Goal: Task Accomplishment & Management: Use online tool/utility

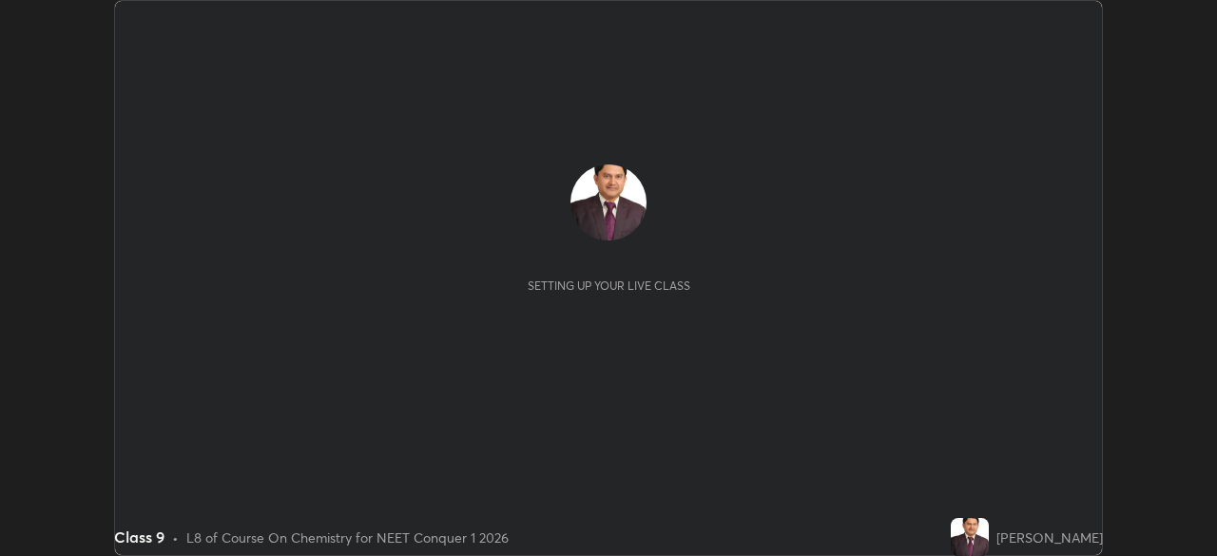
scroll to position [556, 1216]
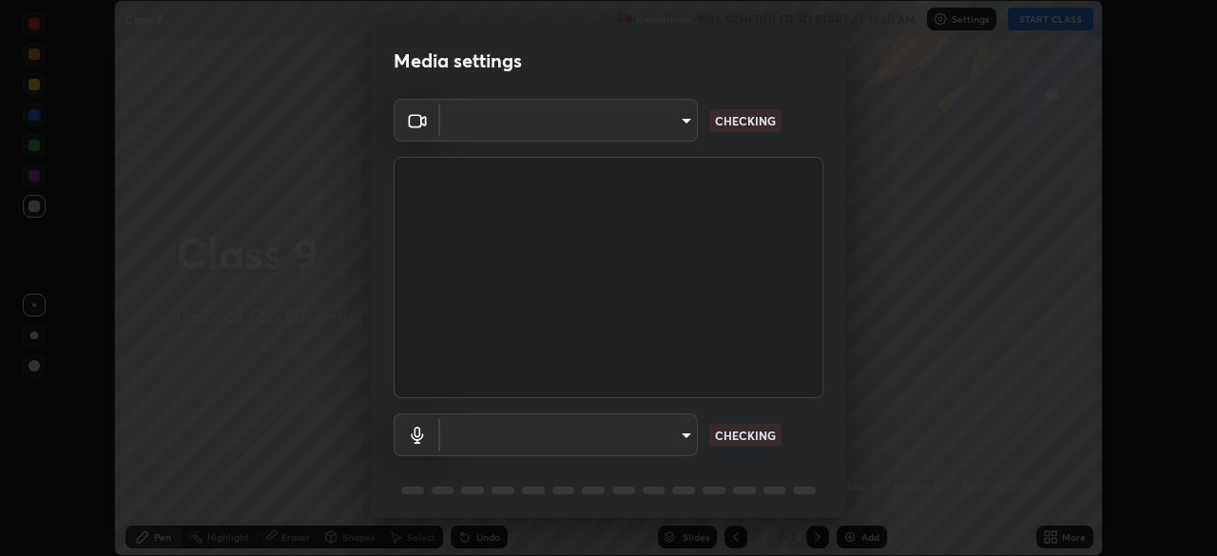
type input "e15fe1ebf70cde3bfcbeee335f8652014c7a9185cc29a01d69aea44f35fb34b8"
type input "communications"
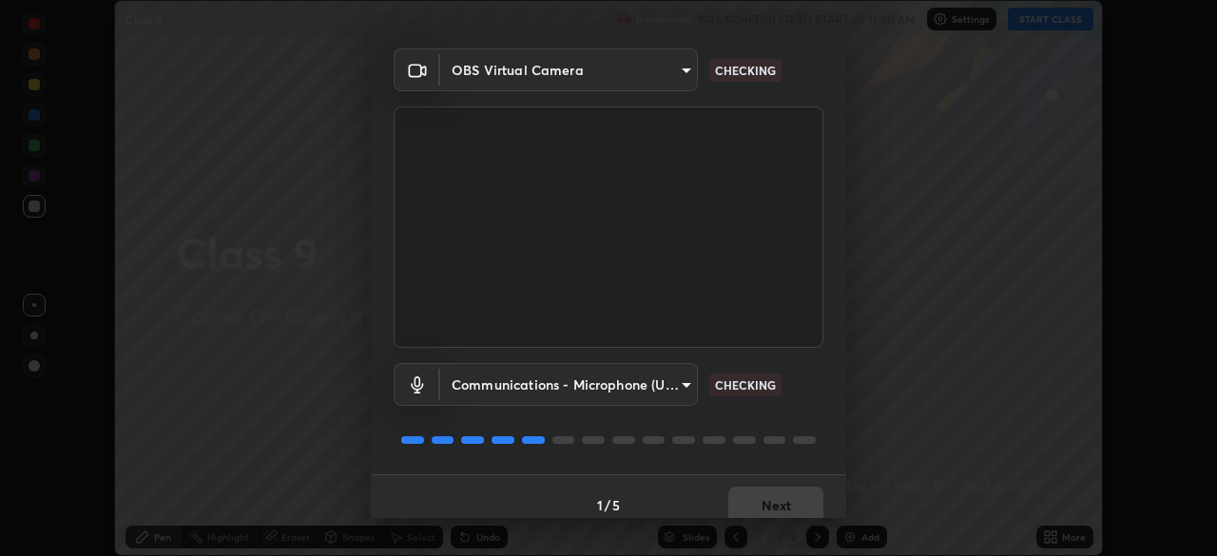
scroll to position [68, 0]
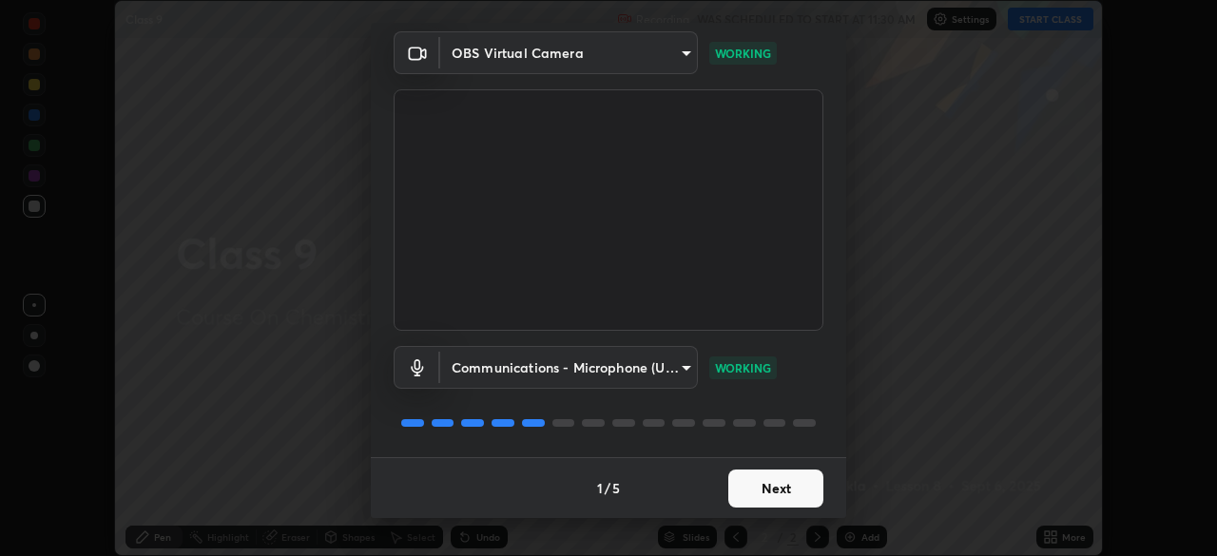
click at [768, 491] on button "Next" at bounding box center [775, 489] width 95 height 38
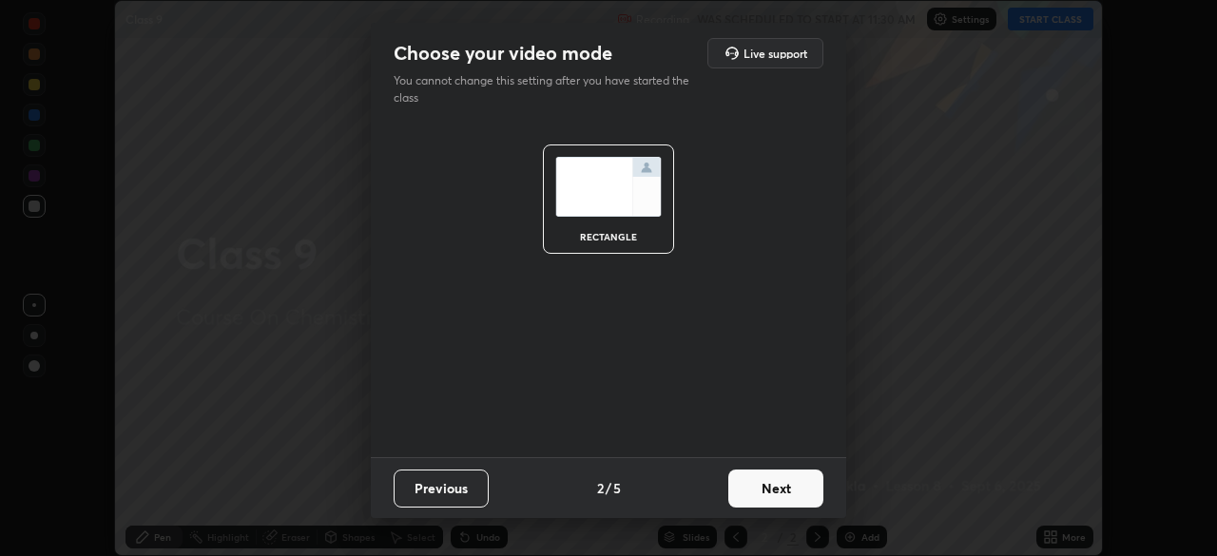
scroll to position [0, 0]
click at [773, 489] on button "Next" at bounding box center [775, 489] width 95 height 38
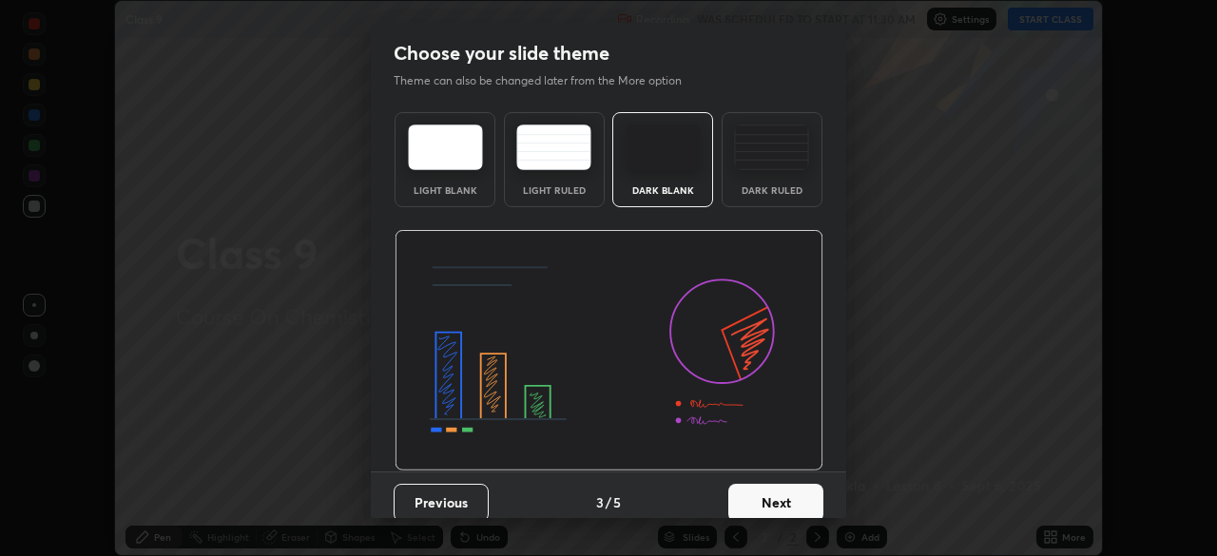
click at [768, 504] on button "Next" at bounding box center [775, 503] width 95 height 38
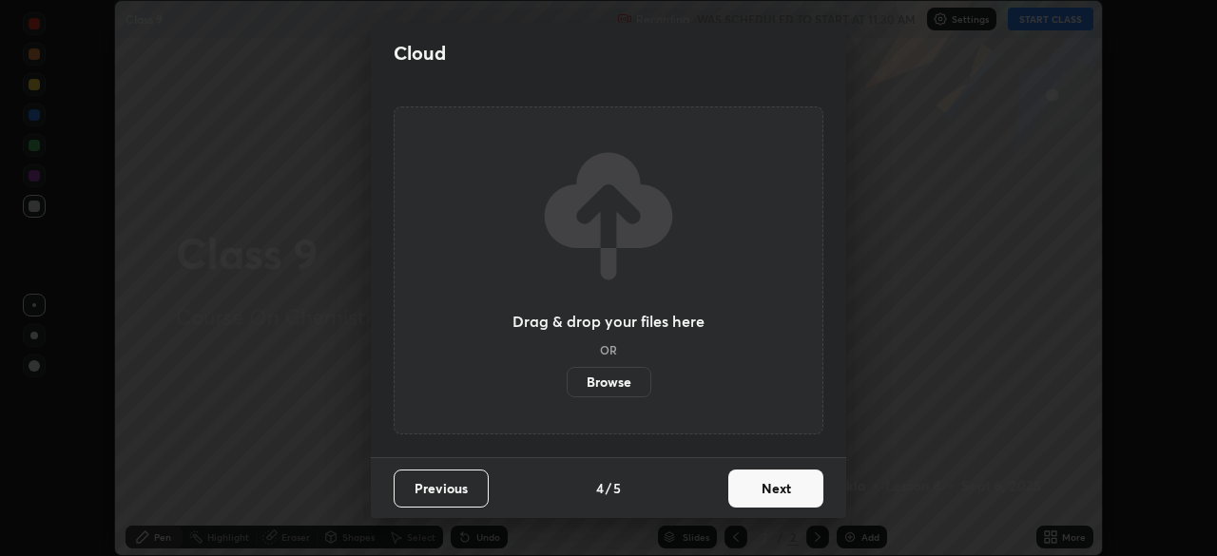
click at [774, 491] on button "Next" at bounding box center [775, 489] width 95 height 38
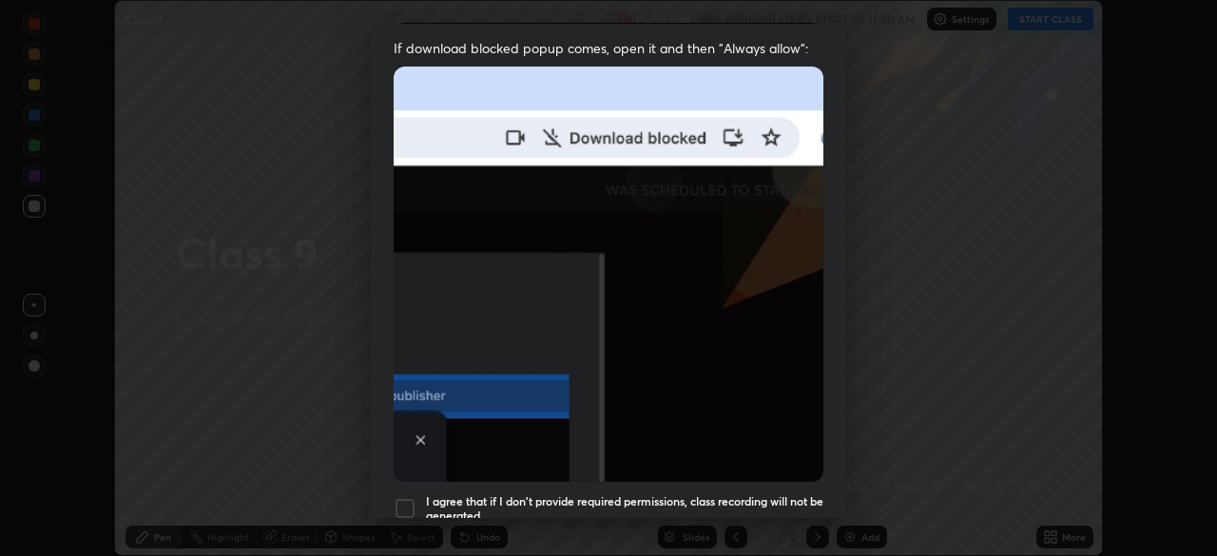
scroll to position [382, 0]
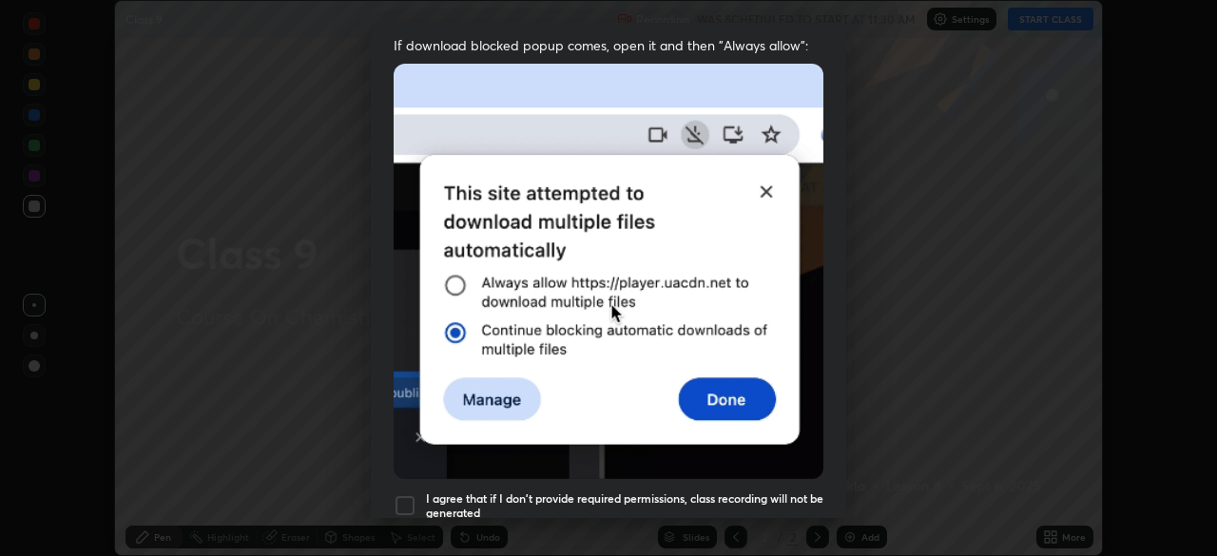
click at [405, 494] on div at bounding box center [405, 505] width 23 height 23
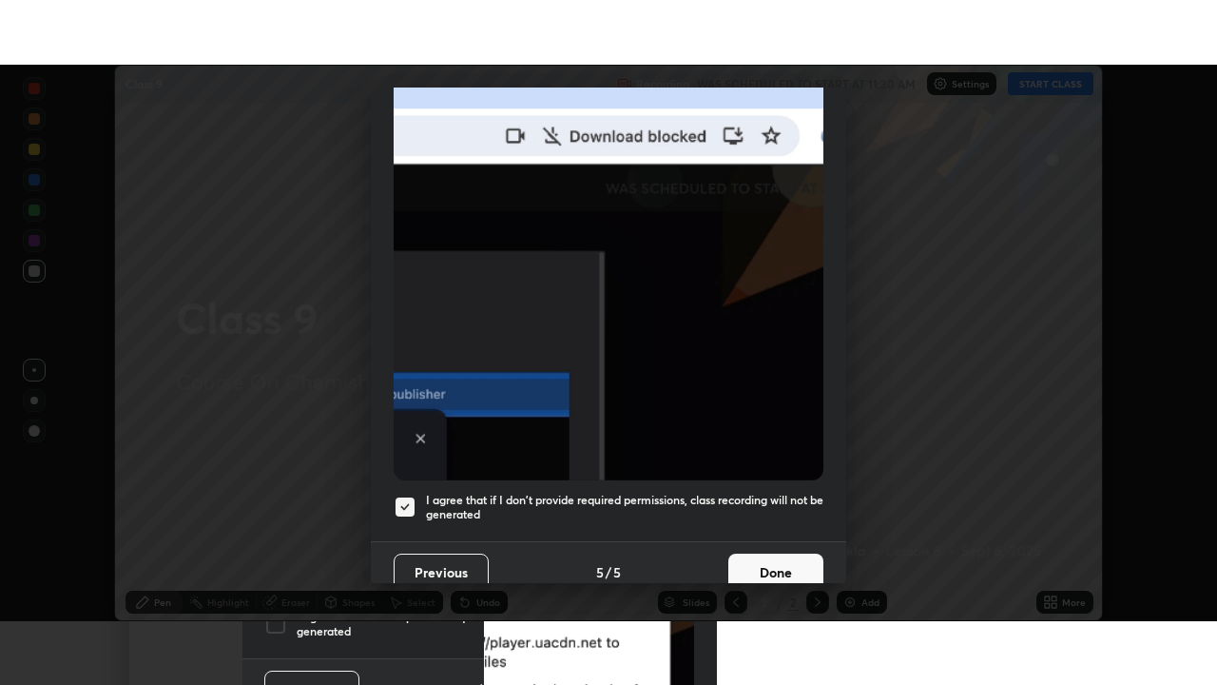
scroll to position [455, 0]
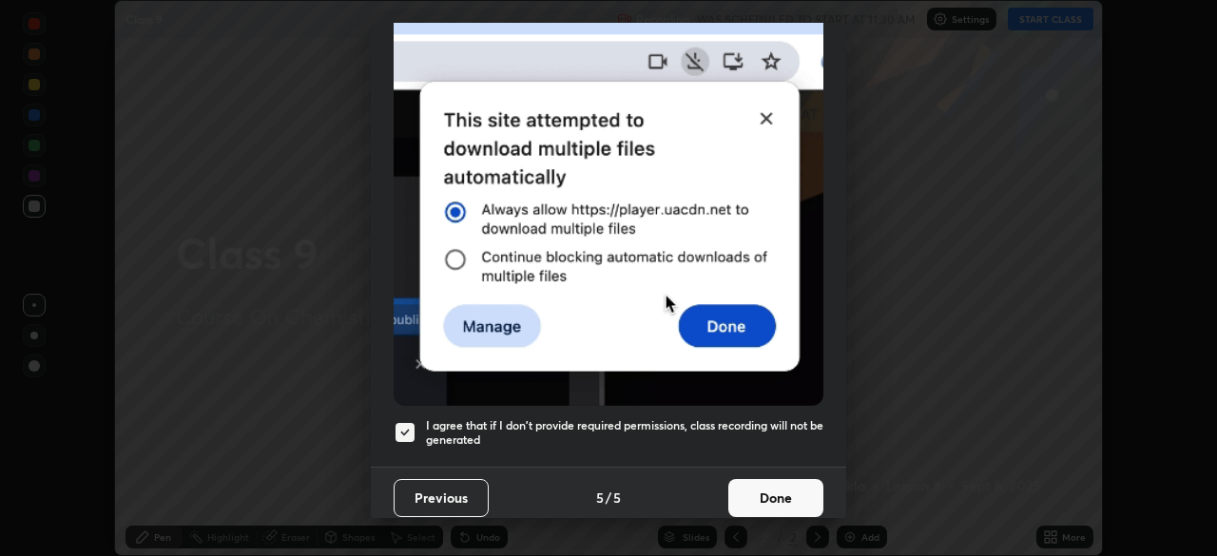
click at [768, 489] on button "Done" at bounding box center [775, 498] width 95 height 38
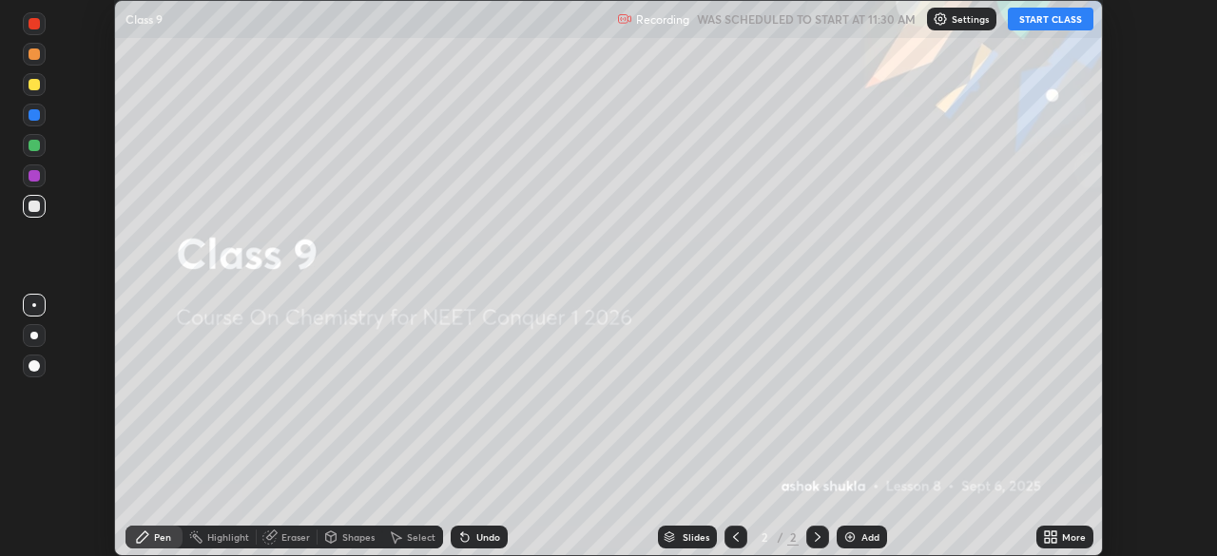
click at [1047, 533] on icon at bounding box center [1047, 533] width 5 height 5
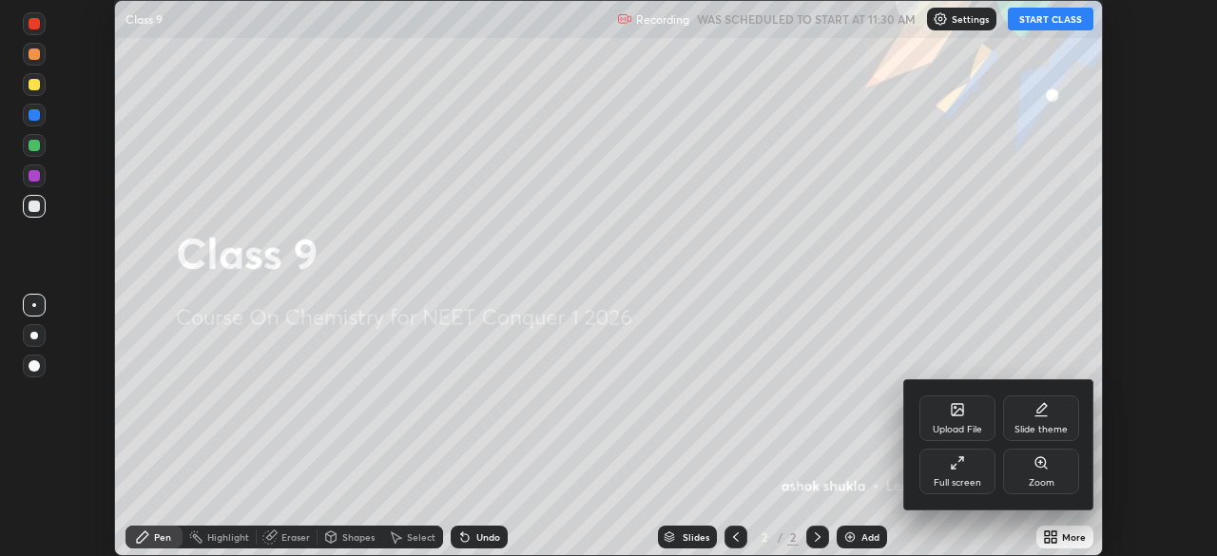
click at [956, 463] on icon at bounding box center [957, 462] width 15 height 15
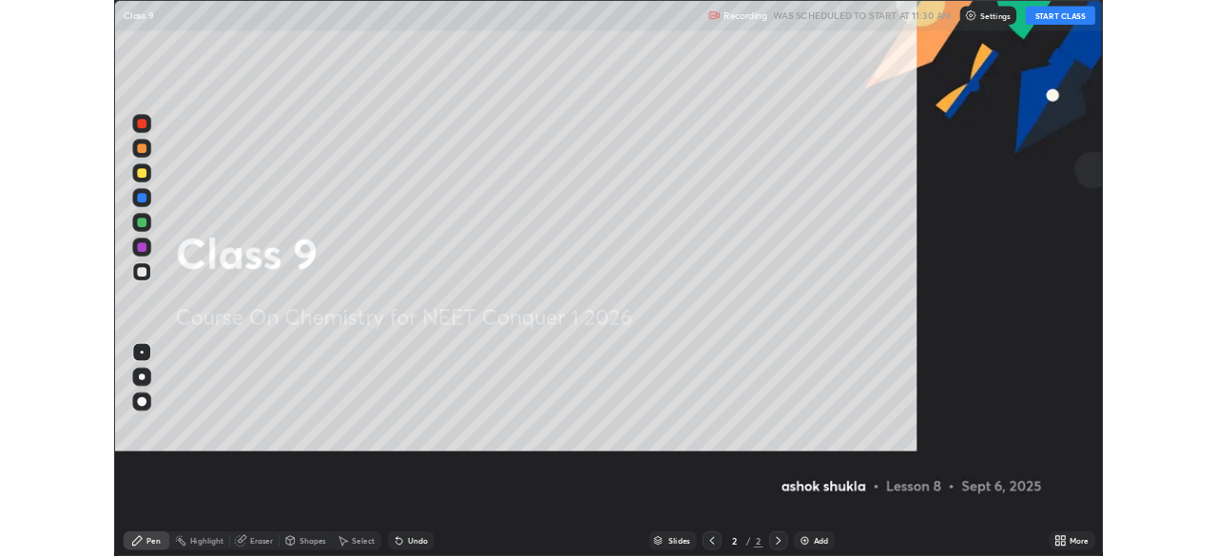
scroll to position [685, 1217]
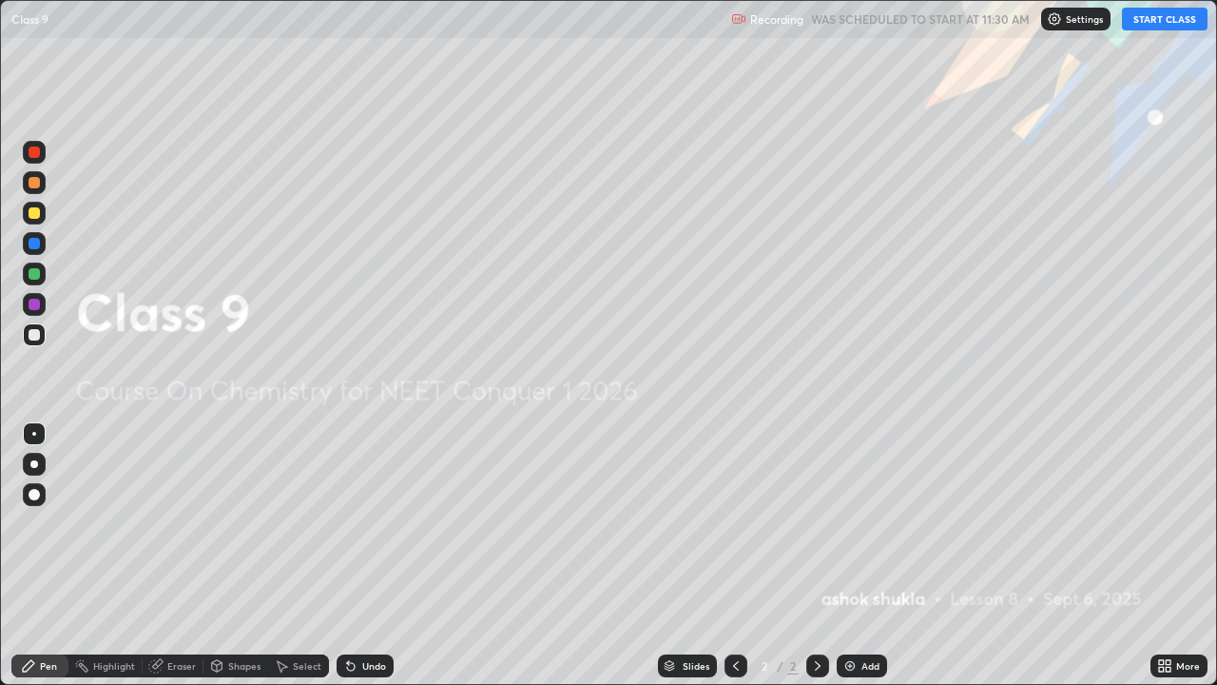
click at [1145, 24] on button "START CLASS" at bounding box center [1165, 19] width 86 height 23
click at [845, 555] on img at bounding box center [849, 665] width 15 height 15
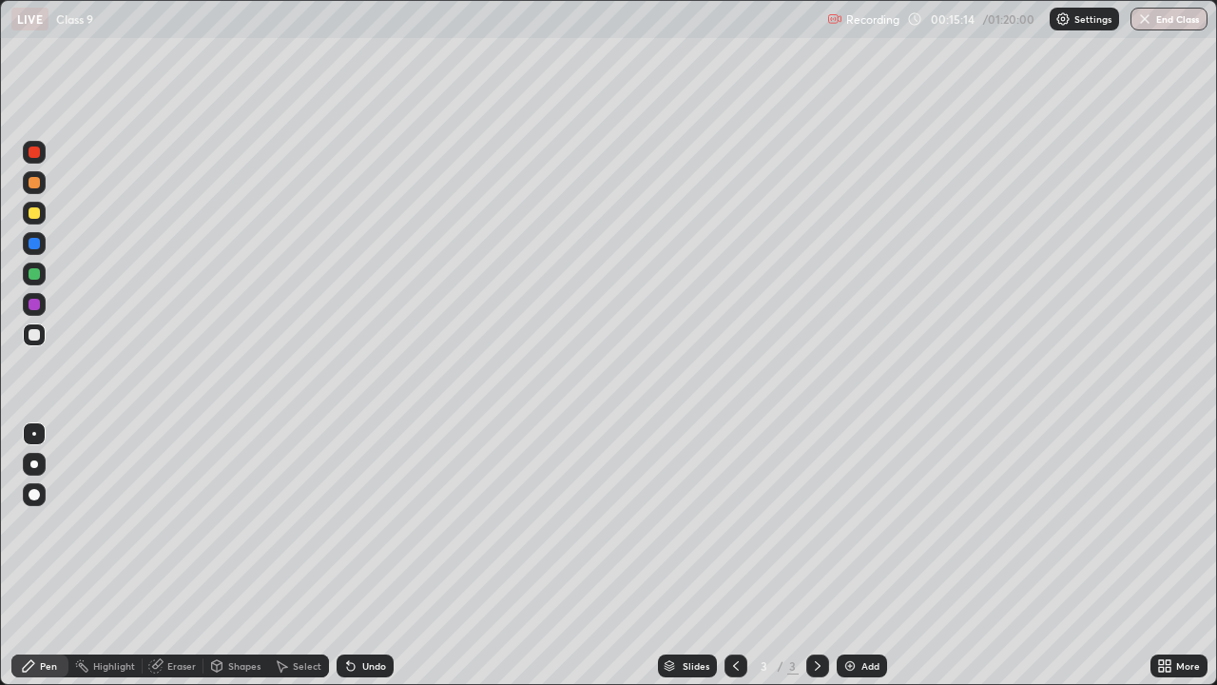
click at [854, 555] on img at bounding box center [849, 665] width 15 height 15
click at [846, 555] on img at bounding box center [849, 665] width 15 height 15
click at [186, 555] on div "Eraser" at bounding box center [181, 666] width 29 height 10
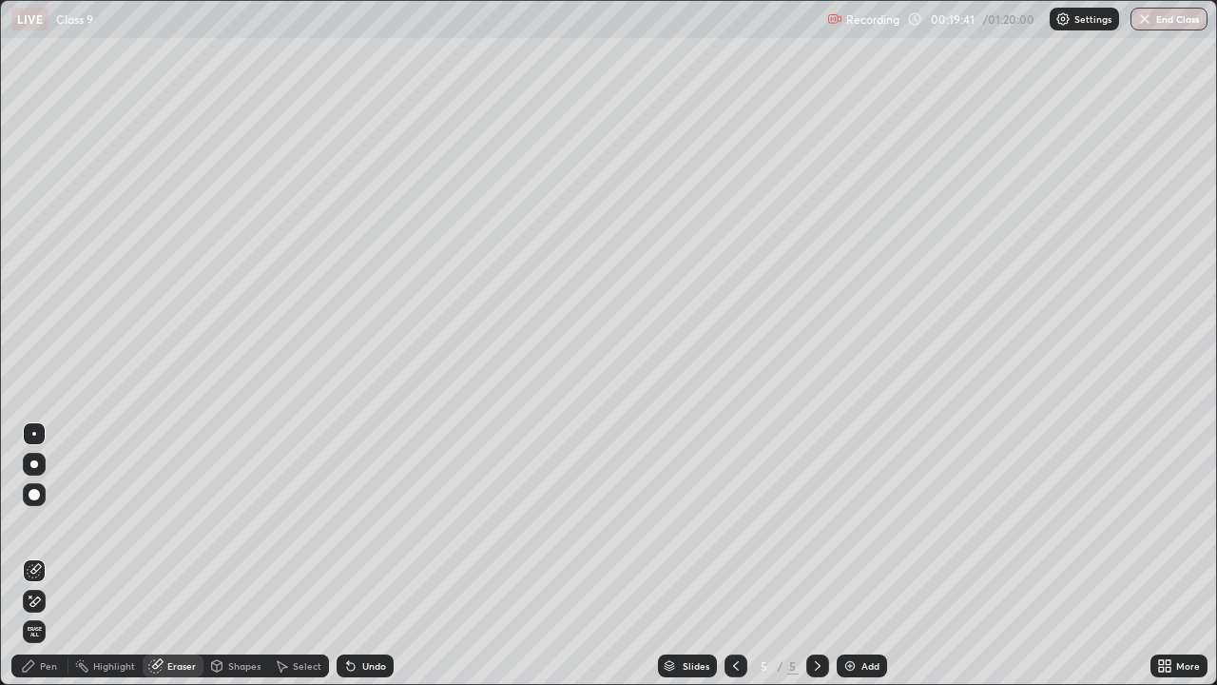
click at [47, 555] on div "Pen" at bounding box center [48, 666] width 17 height 10
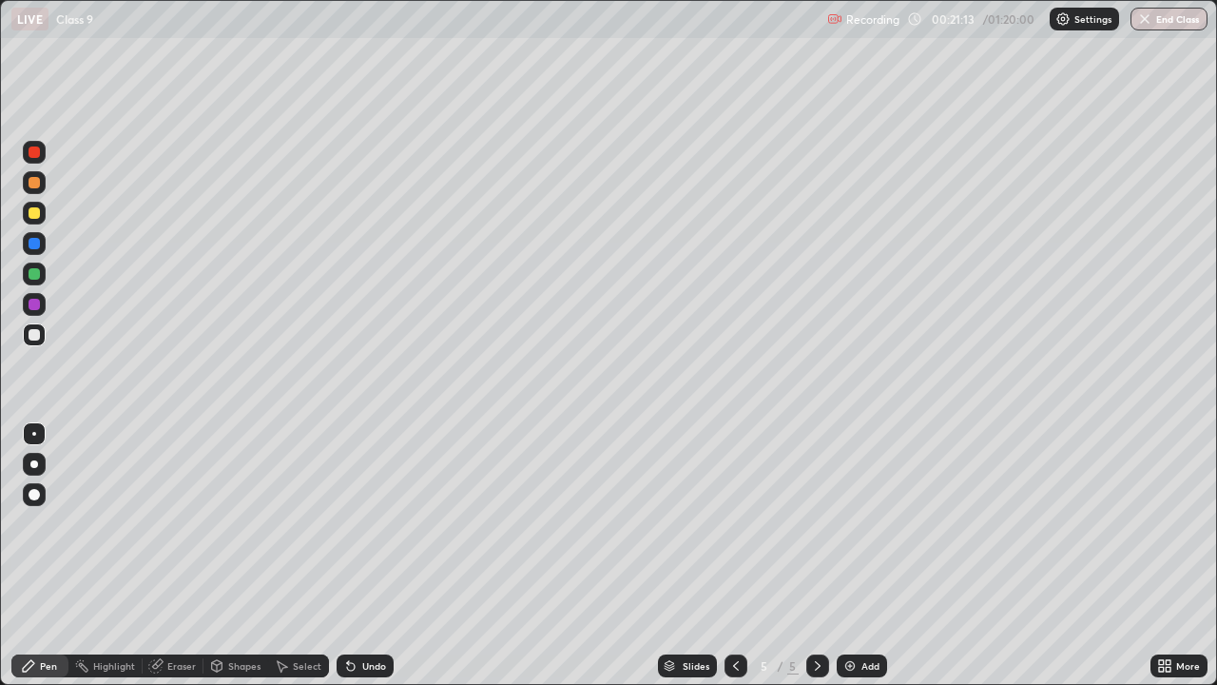
click at [167, 555] on div "Eraser" at bounding box center [181, 666] width 29 height 10
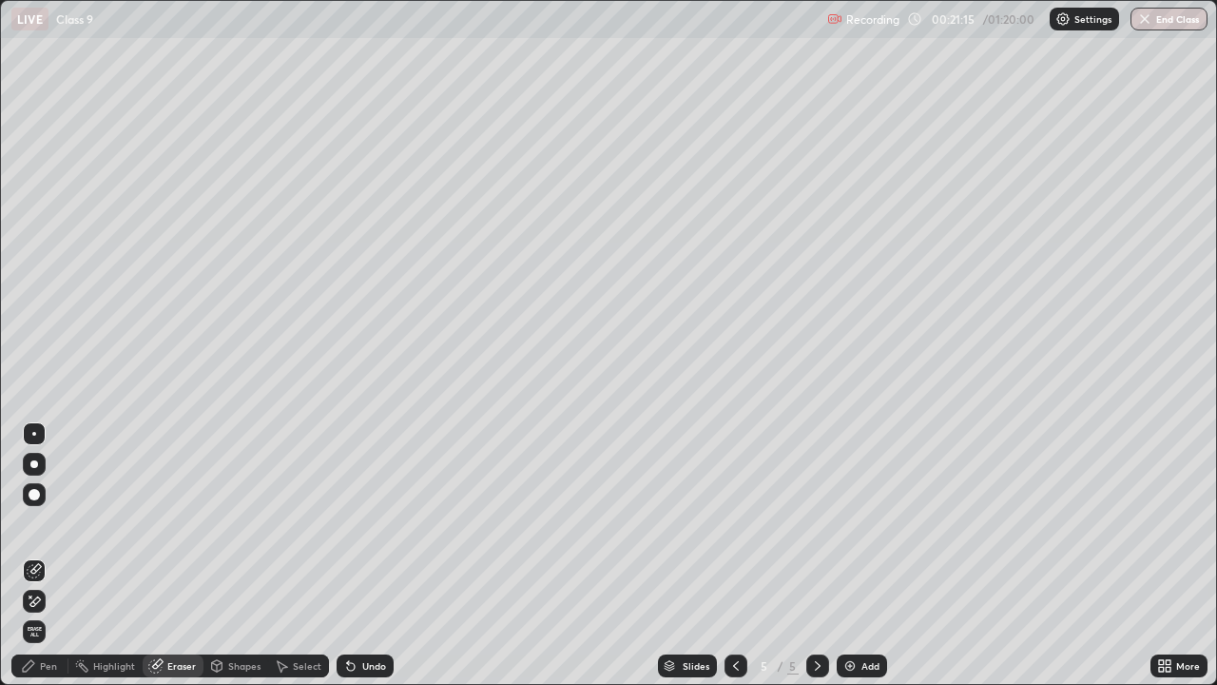
click at [48, 555] on div "Pen" at bounding box center [48, 666] width 17 height 10
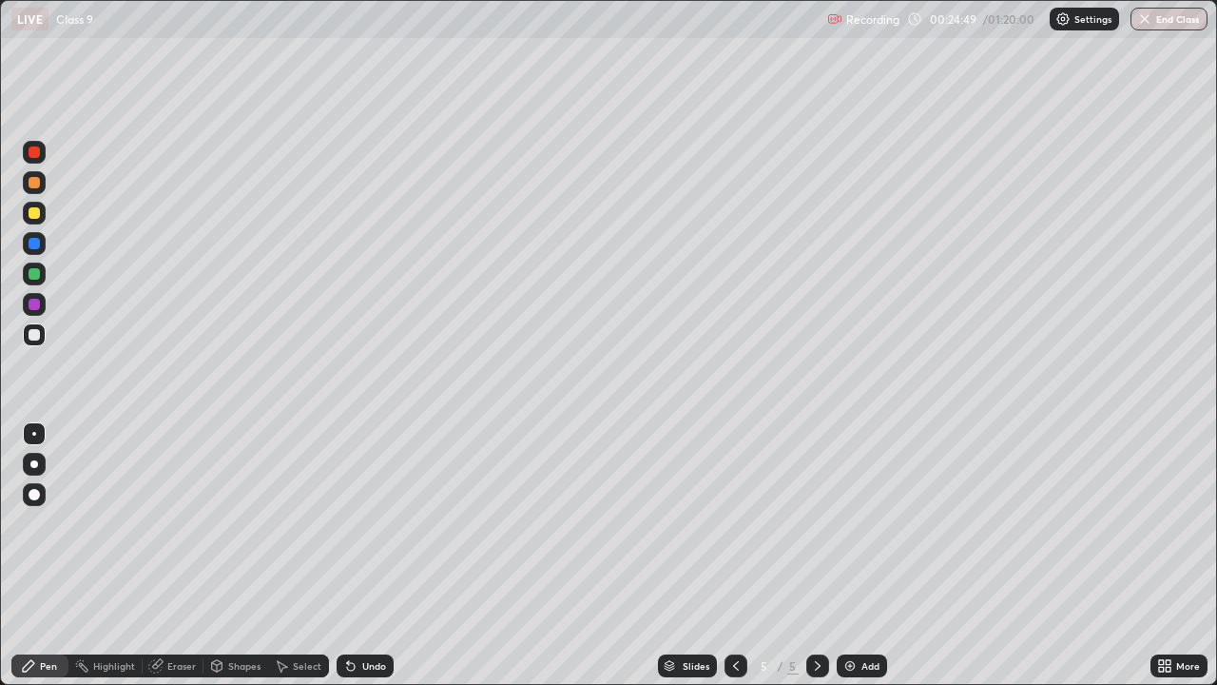
click at [845, 555] on img at bounding box center [849, 665] width 15 height 15
click at [733, 555] on icon at bounding box center [735, 665] width 15 height 15
click at [843, 555] on img at bounding box center [849, 665] width 15 height 15
click at [847, 555] on img at bounding box center [849, 665] width 15 height 15
click at [159, 555] on icon at bounding box center [155, 666] width 12 height 12
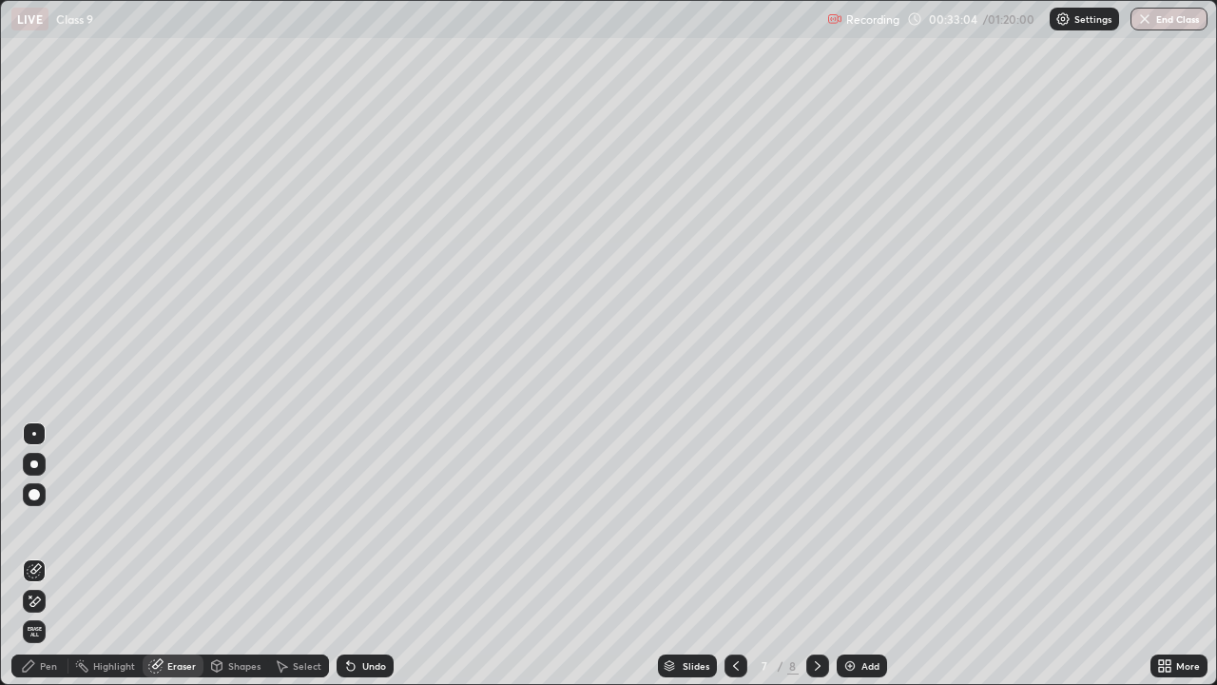
click at [39, 555] on div "Pen" at bounding box center [39, 665] width 57 height 23
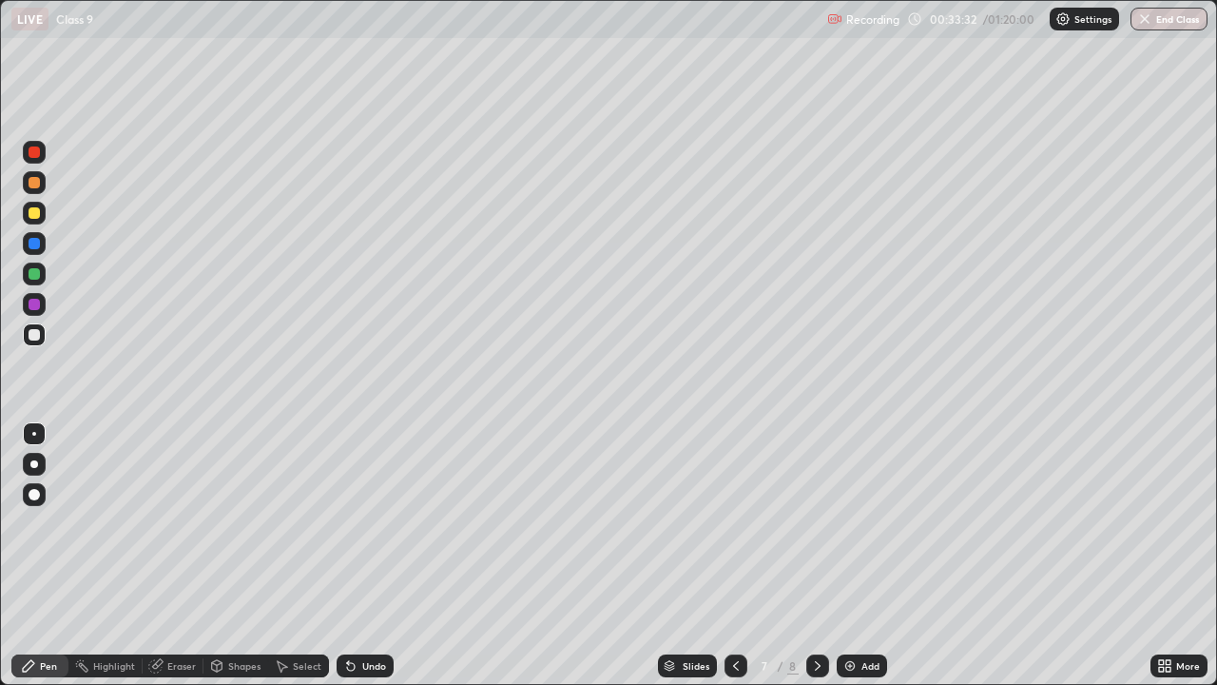
click at [164, 555] on div "Eraser" at bounding box center [173, 665] width 61 height 23
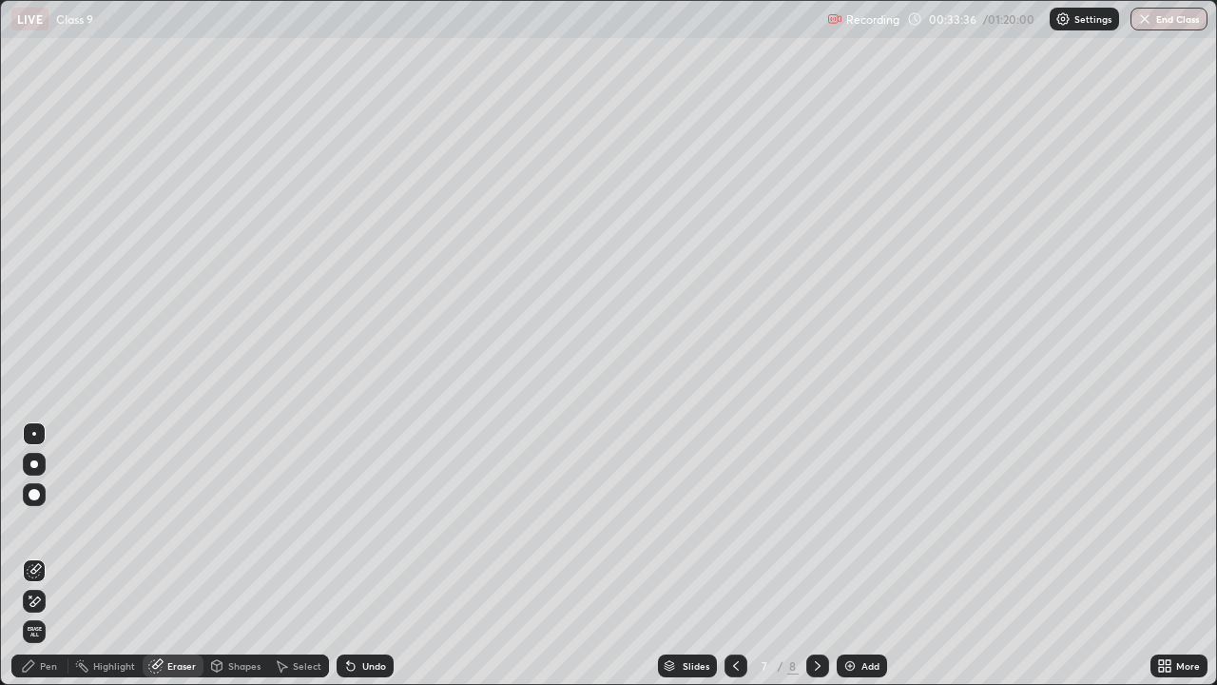
click at [54, 555] on div "Pen" at bounding box center [48, 666] width 17 height 10
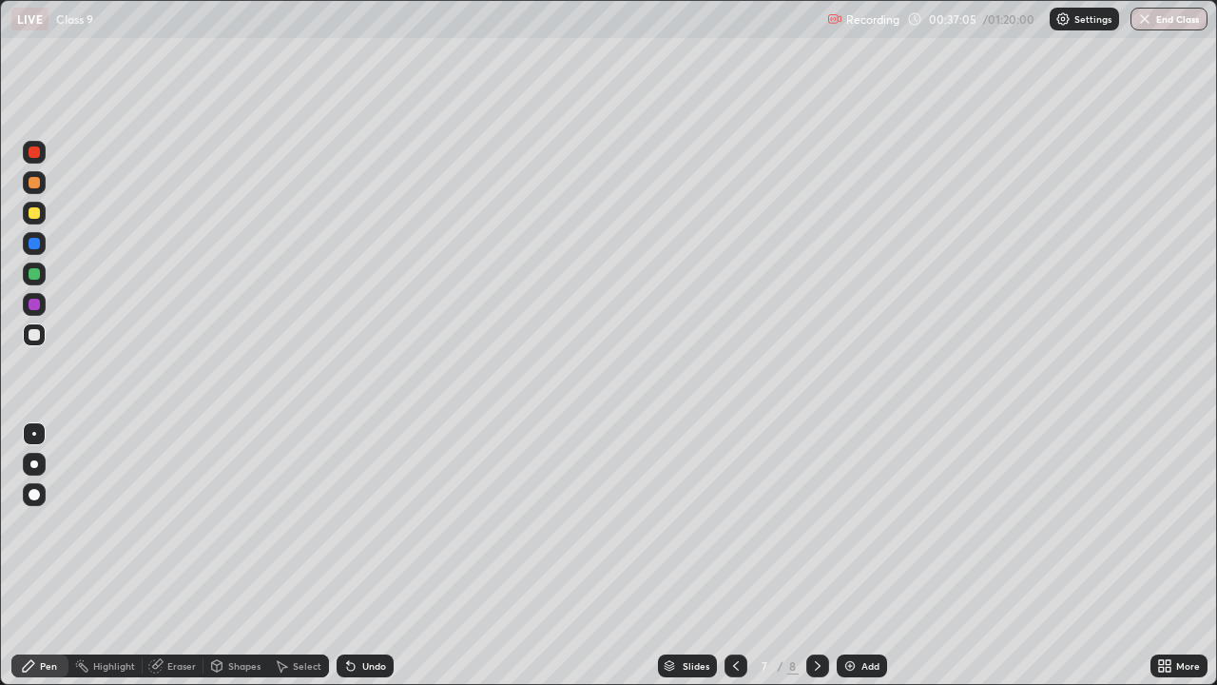
click at [844, 555] on img at bounding box center [849, 665] width 15 height 15
click at [848, 555] on img at bounding box center [849, 665] width 15 height 15
click at [736, 555] on icon at bounding box center [734, 665] width 15 height 15
click at [846, 555] on img at bounding box center [849, 665] width 15 height 15
click at [845, 555] on img at bounding box center [849, 665] width 15 height 15
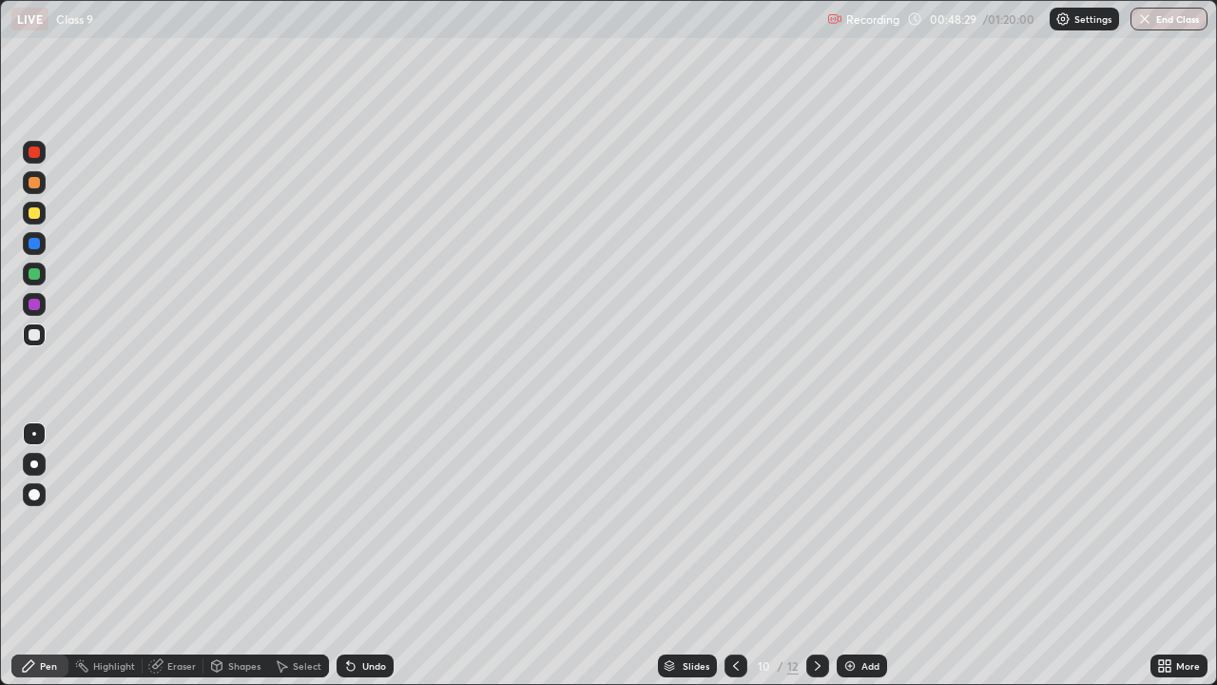
click at [844, 555] on img at bounding box center [849, 665] width 15 height 15
click at [165, 555] on div "Eraser" at bounding box center [173, 665] width 61 height 23
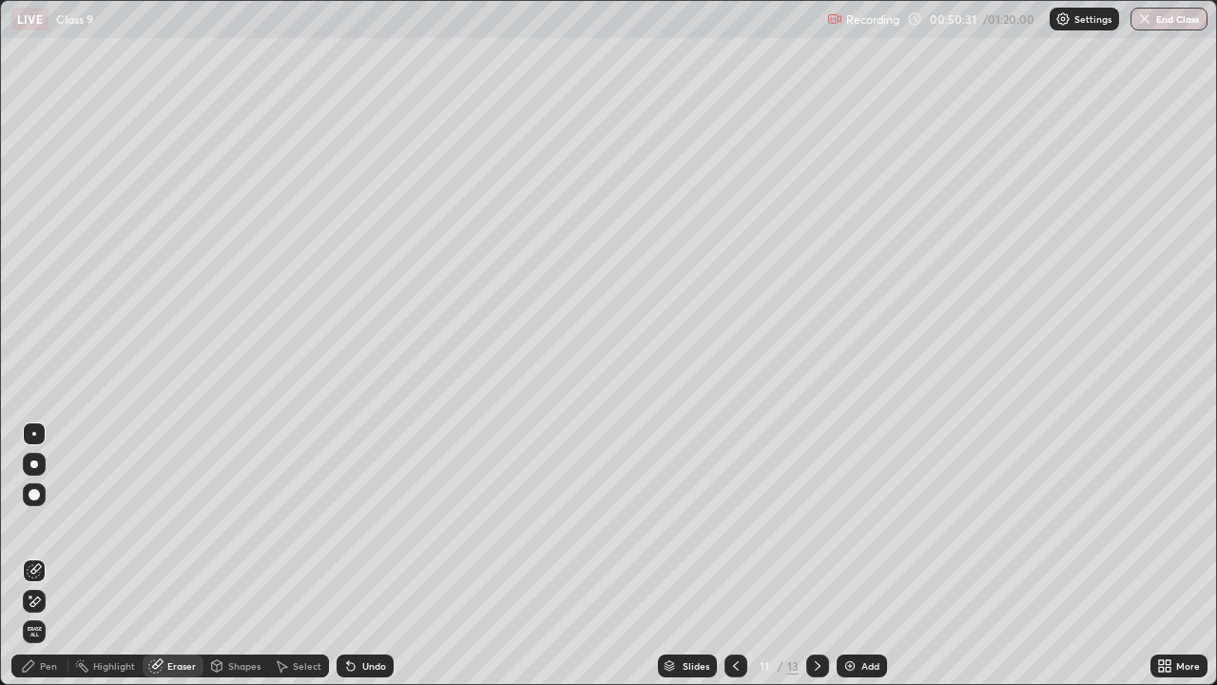
click at [44, 555] on div "Pen" at bounding box center [48, 666] width 17 height 10
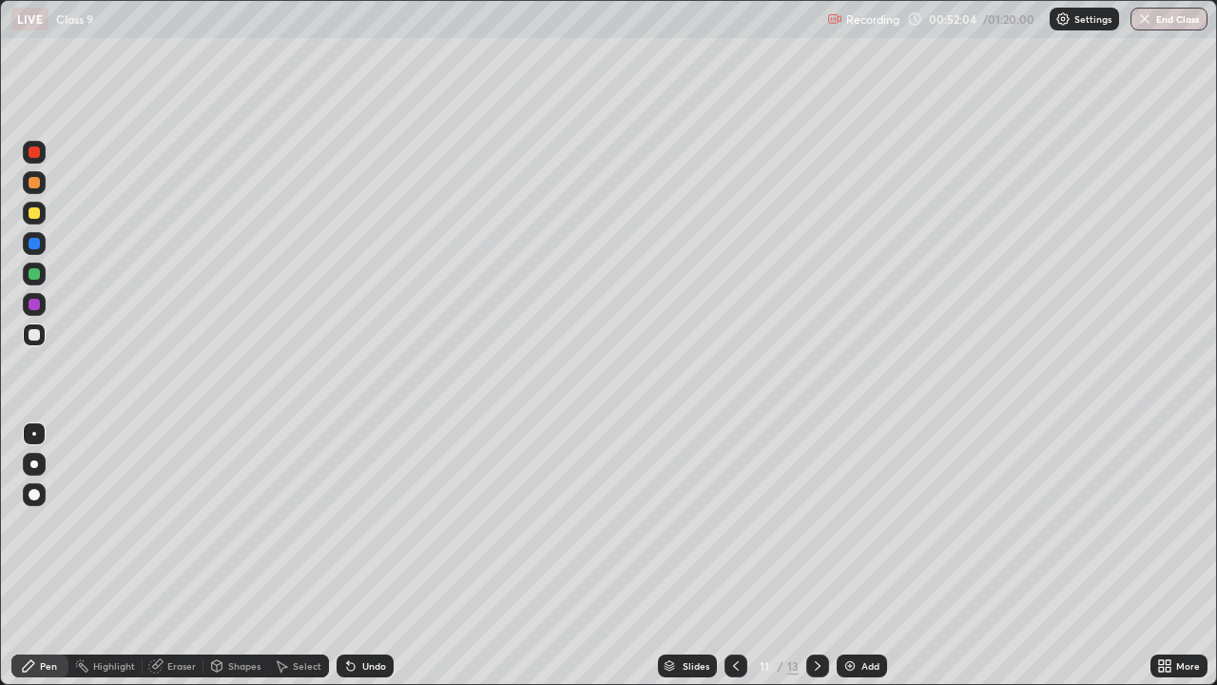
click at [178, 555] on div "Eraser" at bounding box center [181, 666] width 29 height 10
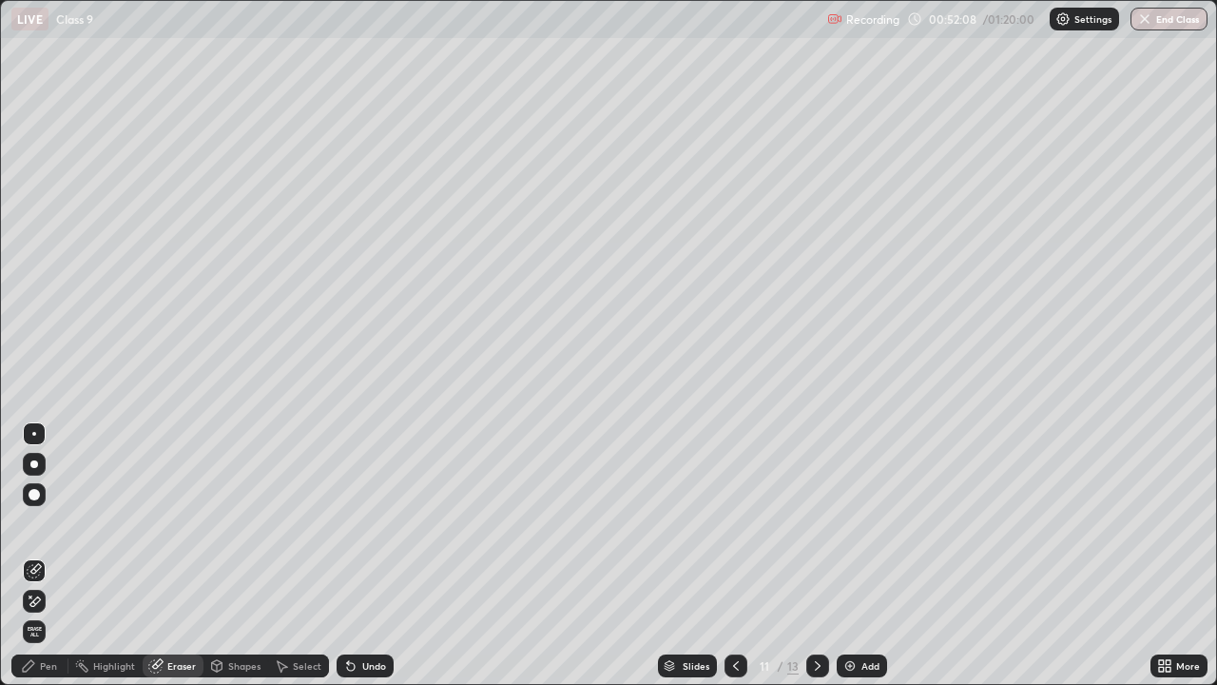
click at [59, 555] on div "Pen" at bounding box center [39, 665] width 57 height 23
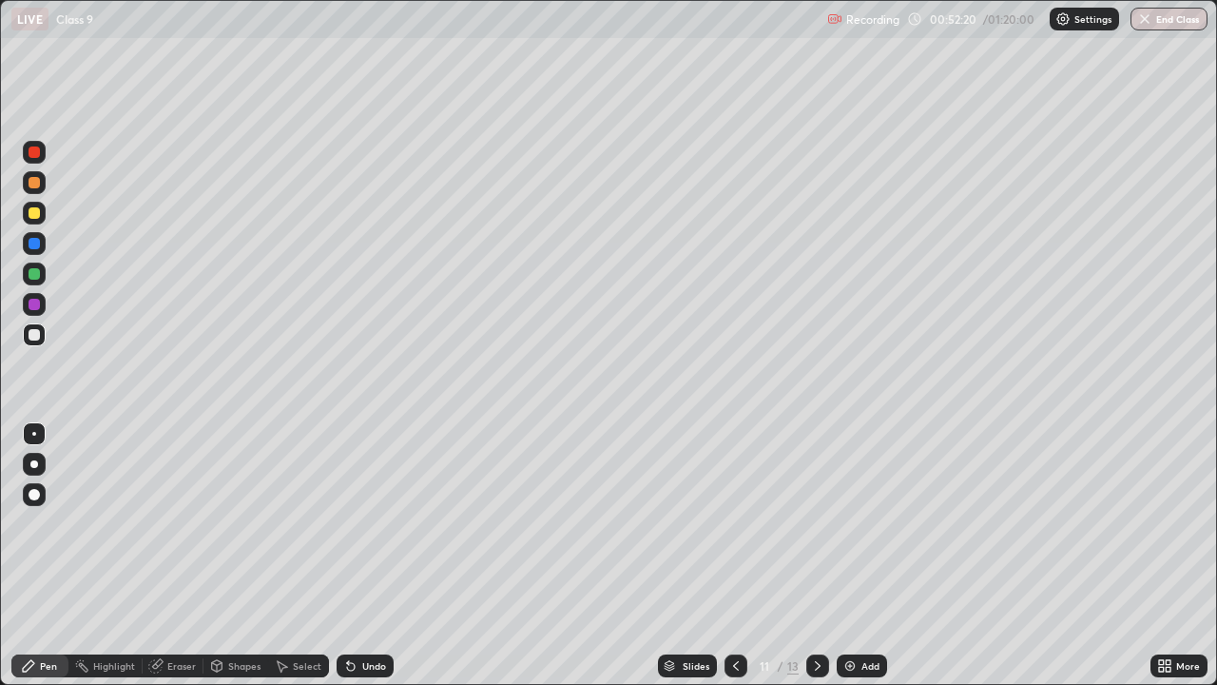
click at [178, 555] on div "Eraser" at bounding box center [181, 666] width 29 height 10
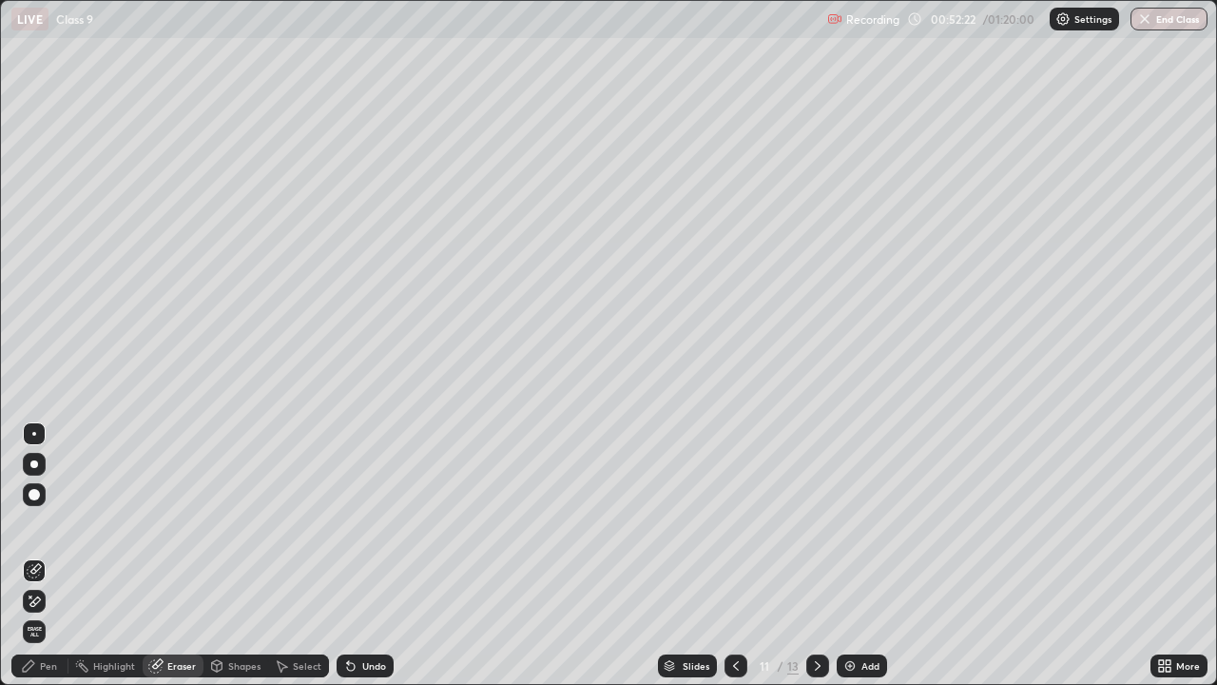
click at [48, 555] on div "Pen" at bounding box center [48, 666] width 17 height 10
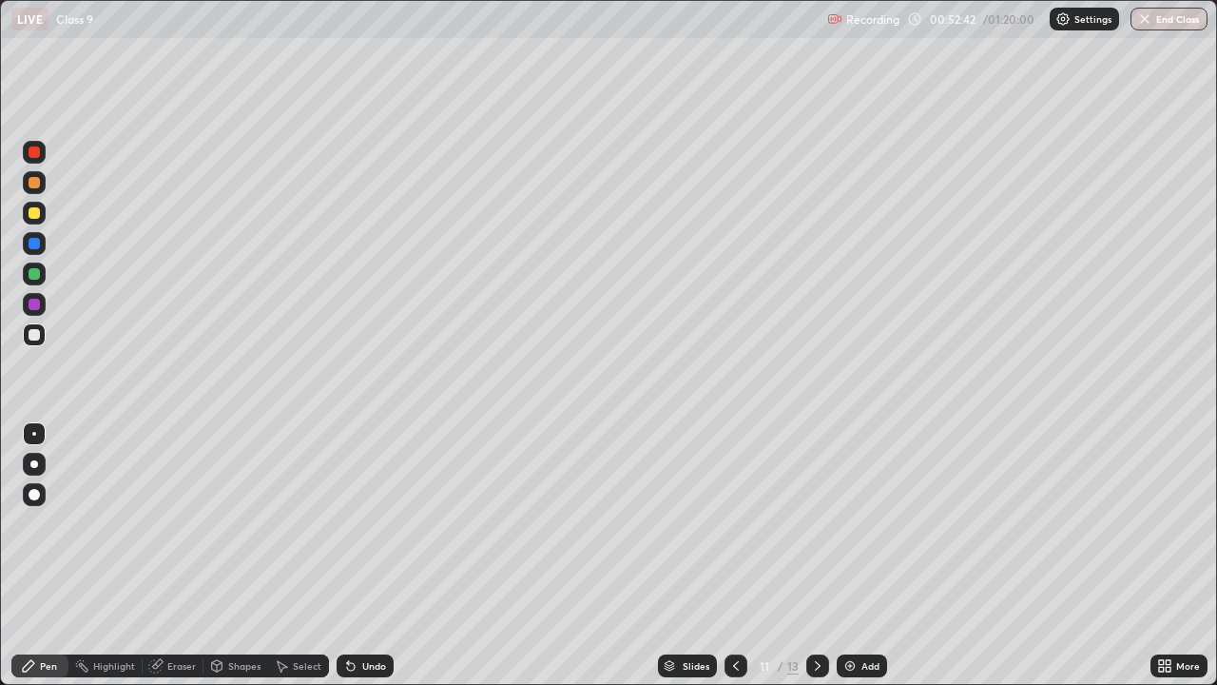
click at [161, 555] on icon at bounding box center [155, 665] width 15 height 15
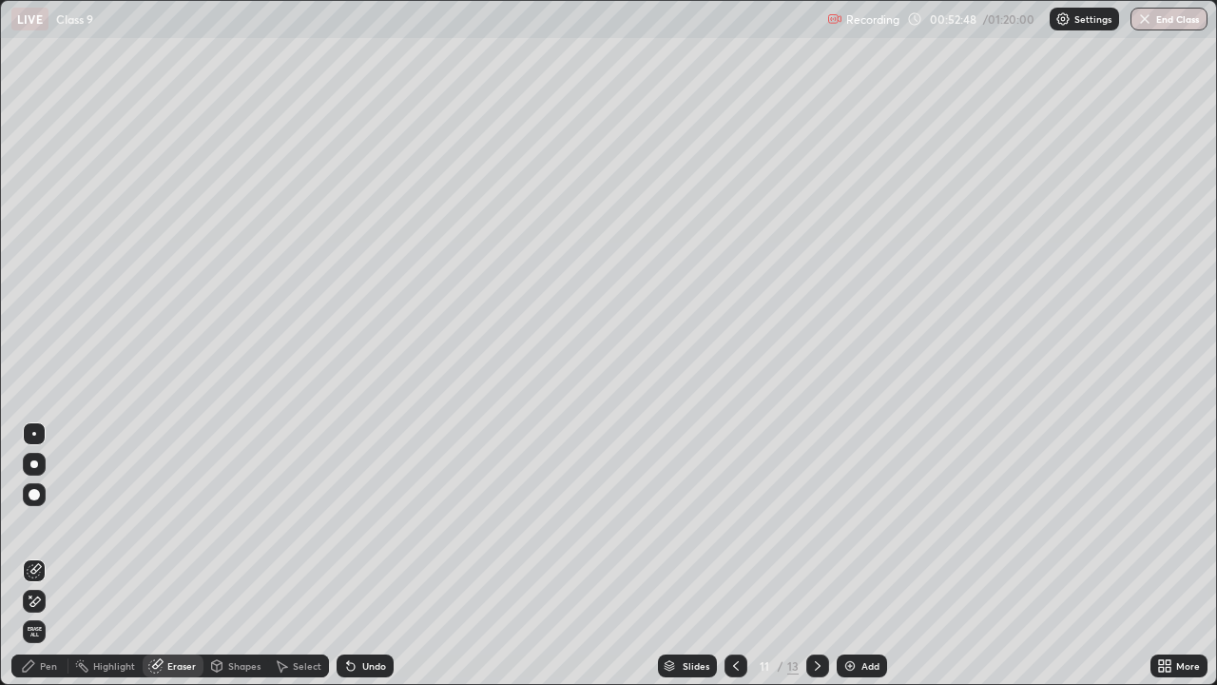
click at [47, 555] on div "Pen" at bounding box center [39, 665] width 57 height 23
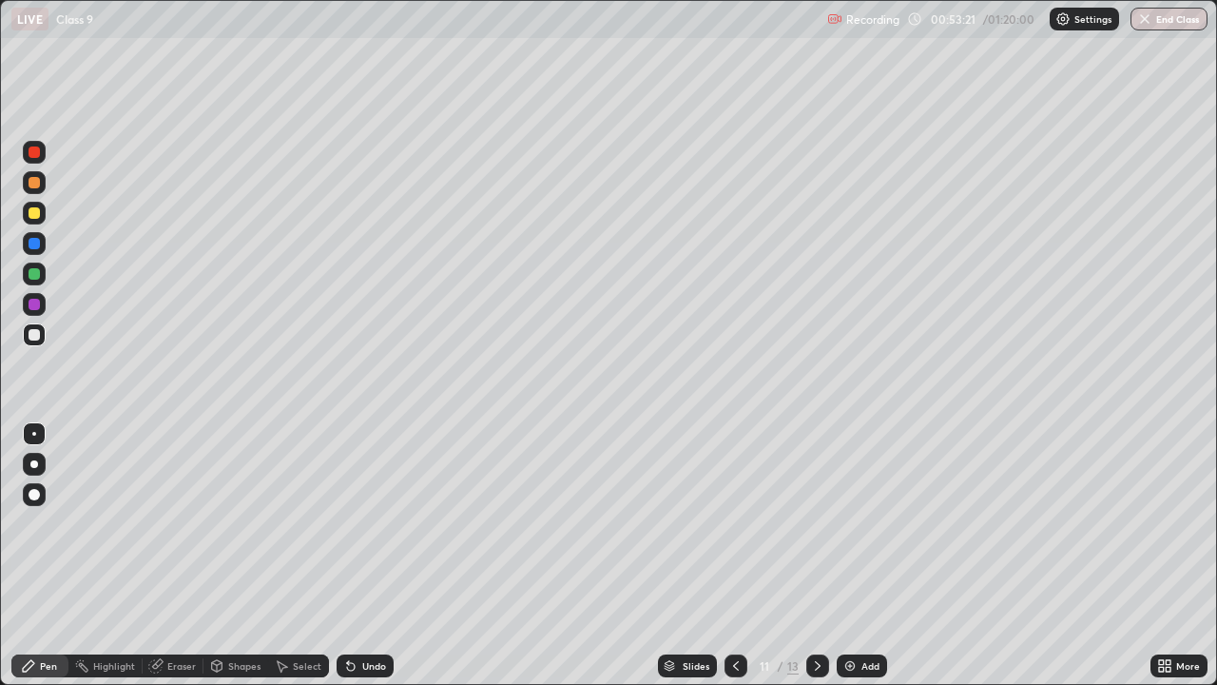
click at [170, 555] on div "Eraser" at bounding box center [173, 665] width 61 height 23
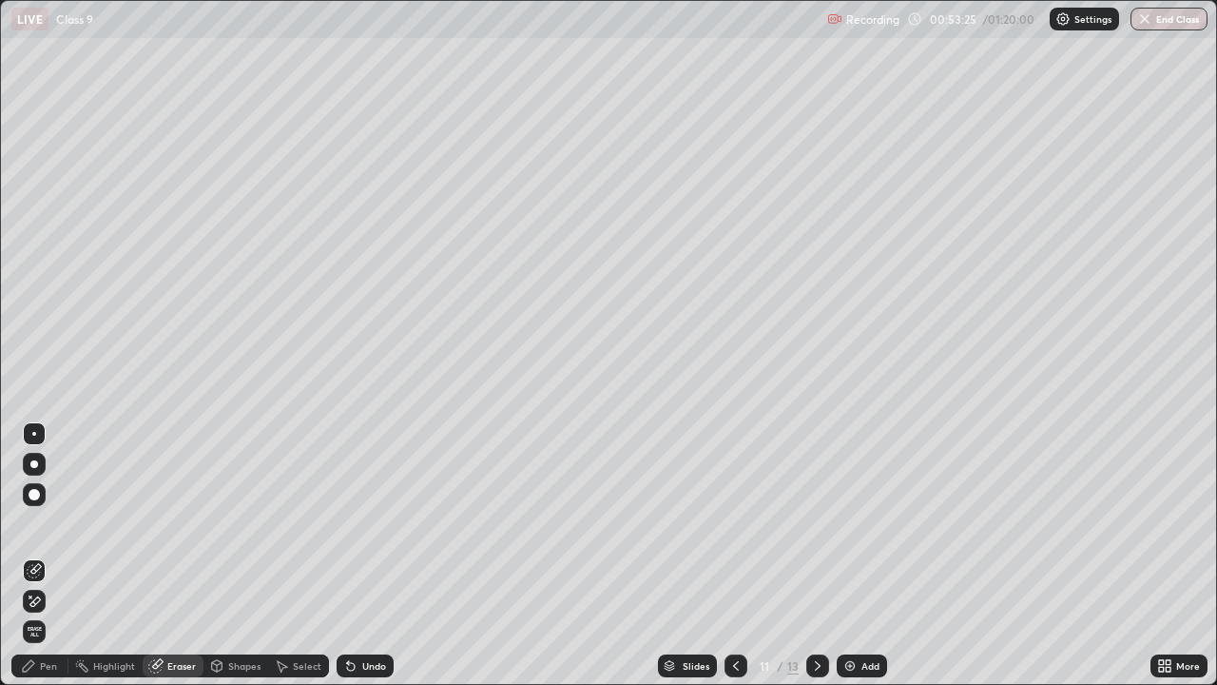
click at [53, 555] on div "Pen" at bounding box center [48, 666] width 17 height 10
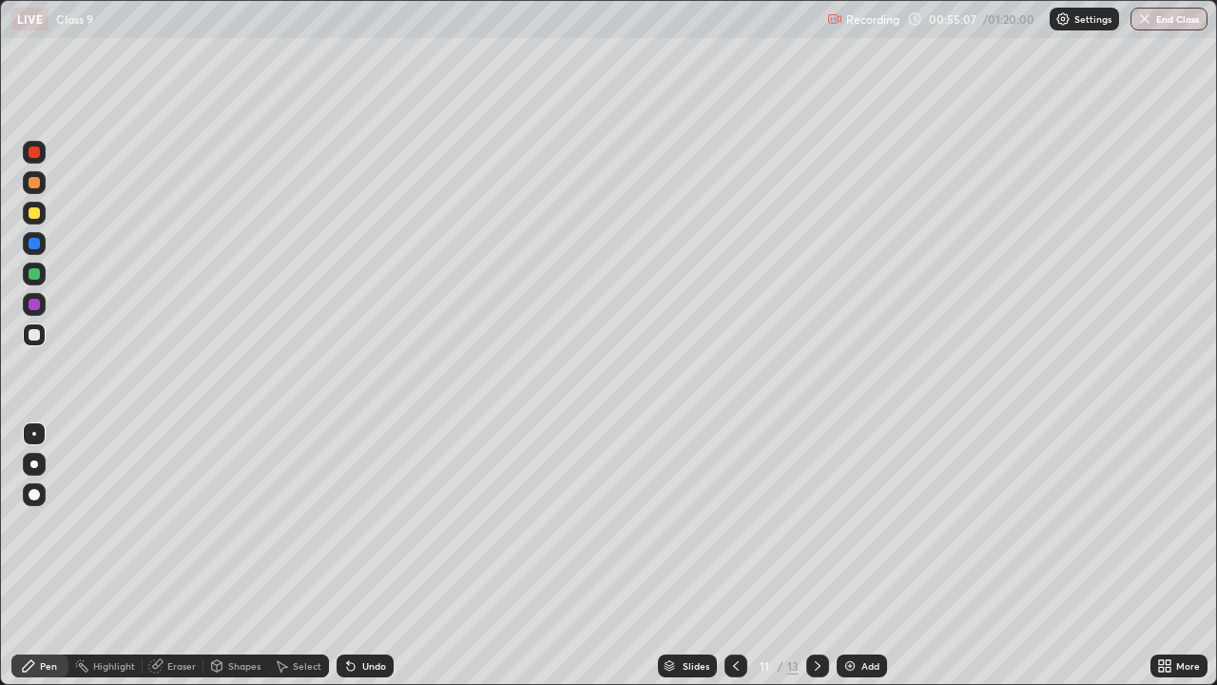
click at [846, 555] on img at bounding box center [849, 665] width 15 height 15
click at [31, 272] on div at bounding box center [34, 273] width 11 height 11
click at [844, 555] on img at bounding box center [849, 665] width 15 height 15
click at [178, 555] on div "Eraser" at bounding box center [181, 666] width 29 height 10
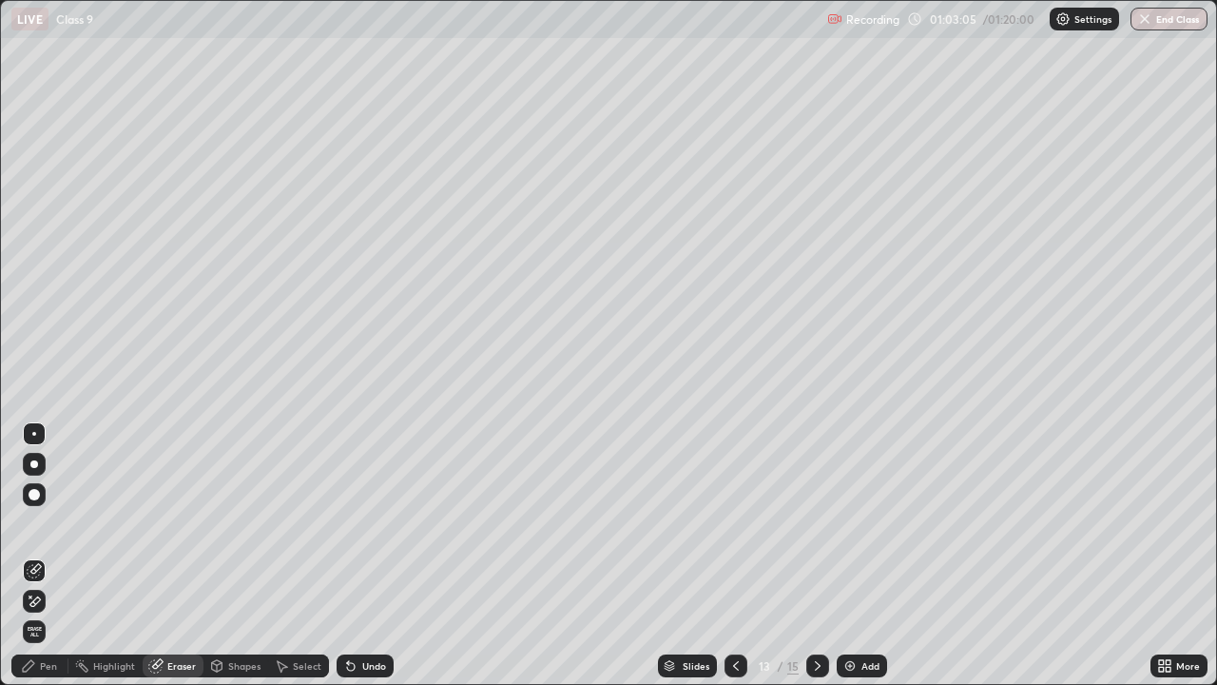
click at [40, 555] on div "Pen" at bounding box center [48, 666] width 17 height 10
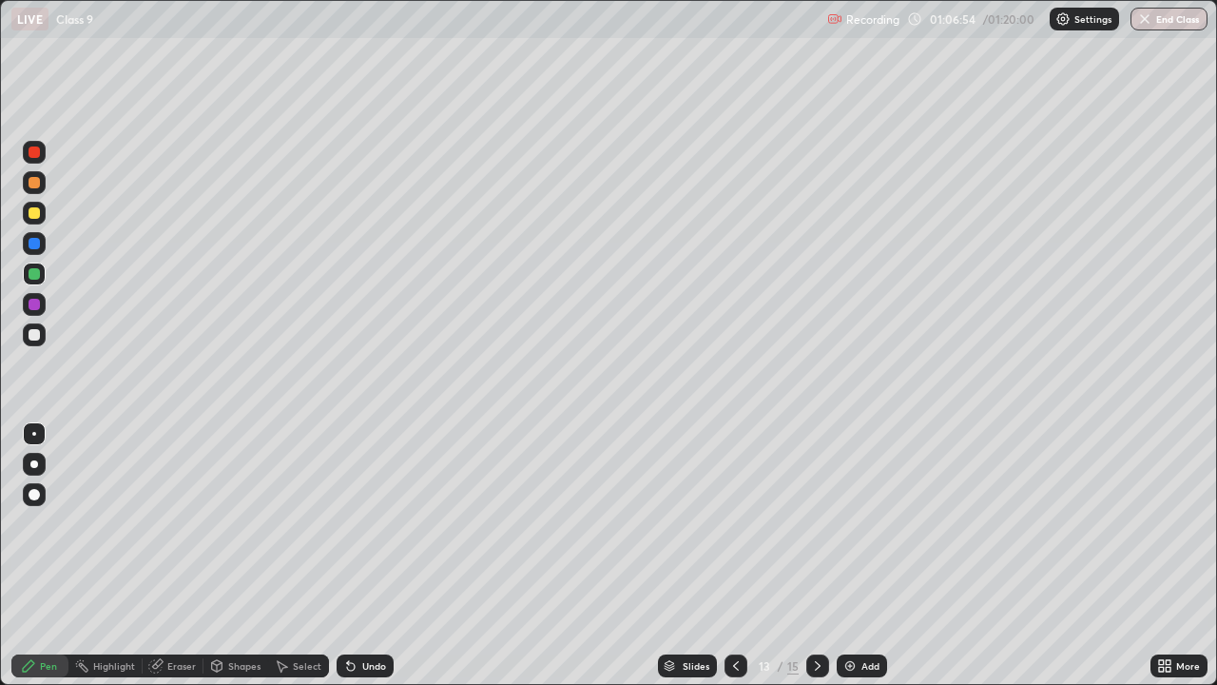
click at [174, 555] on div "Eraser" at bounding box center [181, 666] width 29 height 10
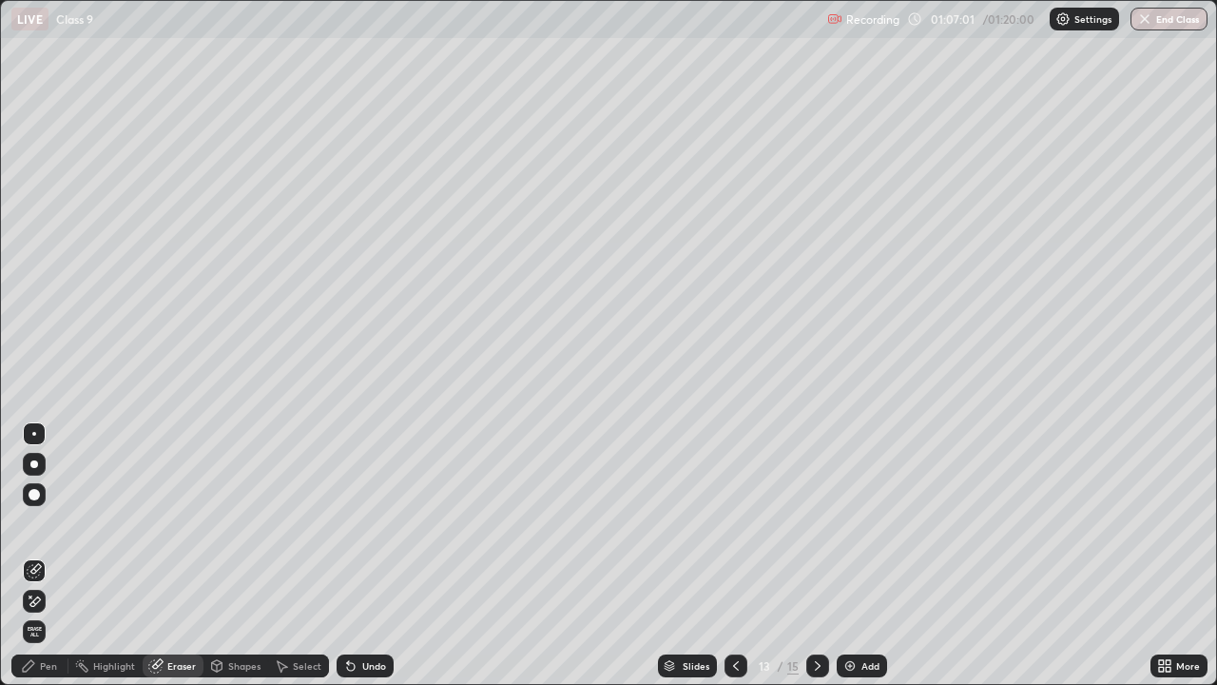
click at [53, 555] on div "Pen" at bounding box center [48, 666] width 17 height 10
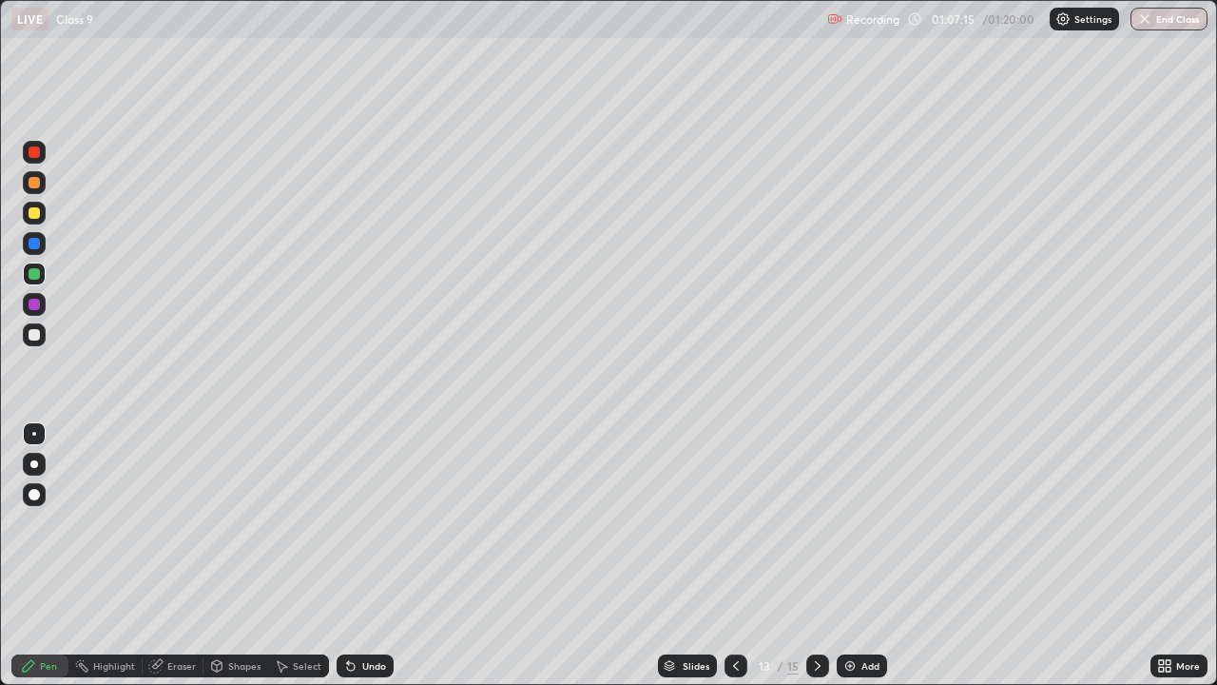
click at [180, 555] on div "Eraser" at bounding box center [181, 666] width 29 height 10
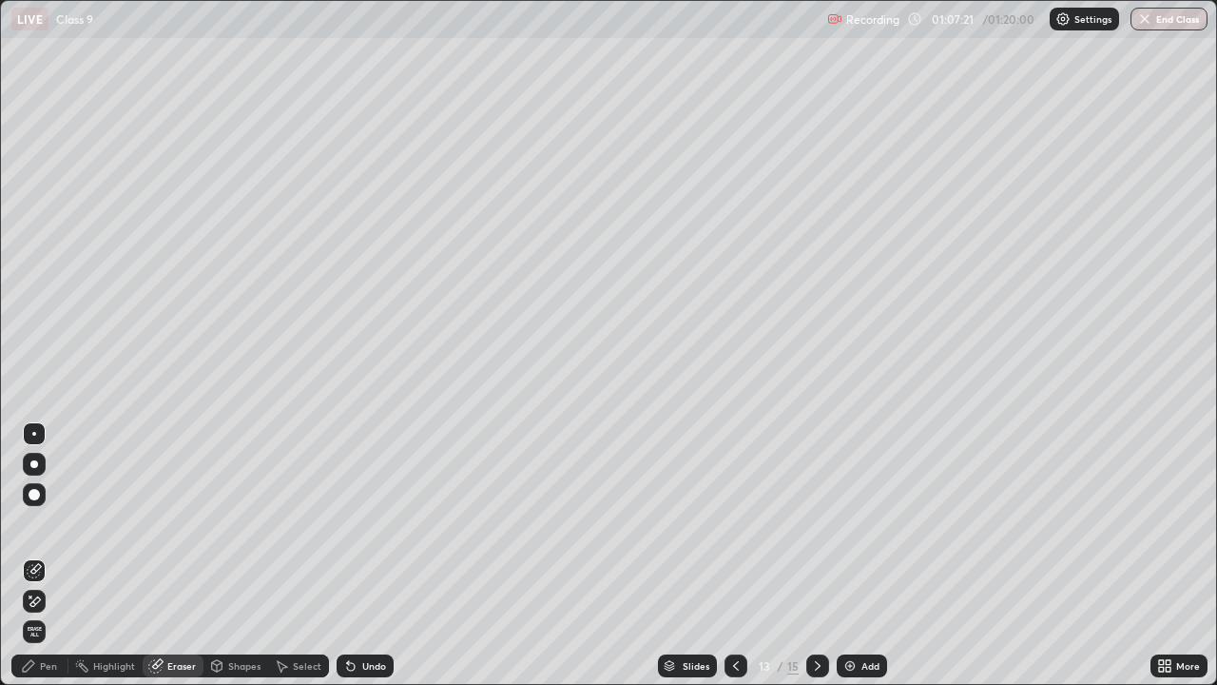
click at [59, 555] on div "Pen" at bounding box center [39, 665] width 57 height 23
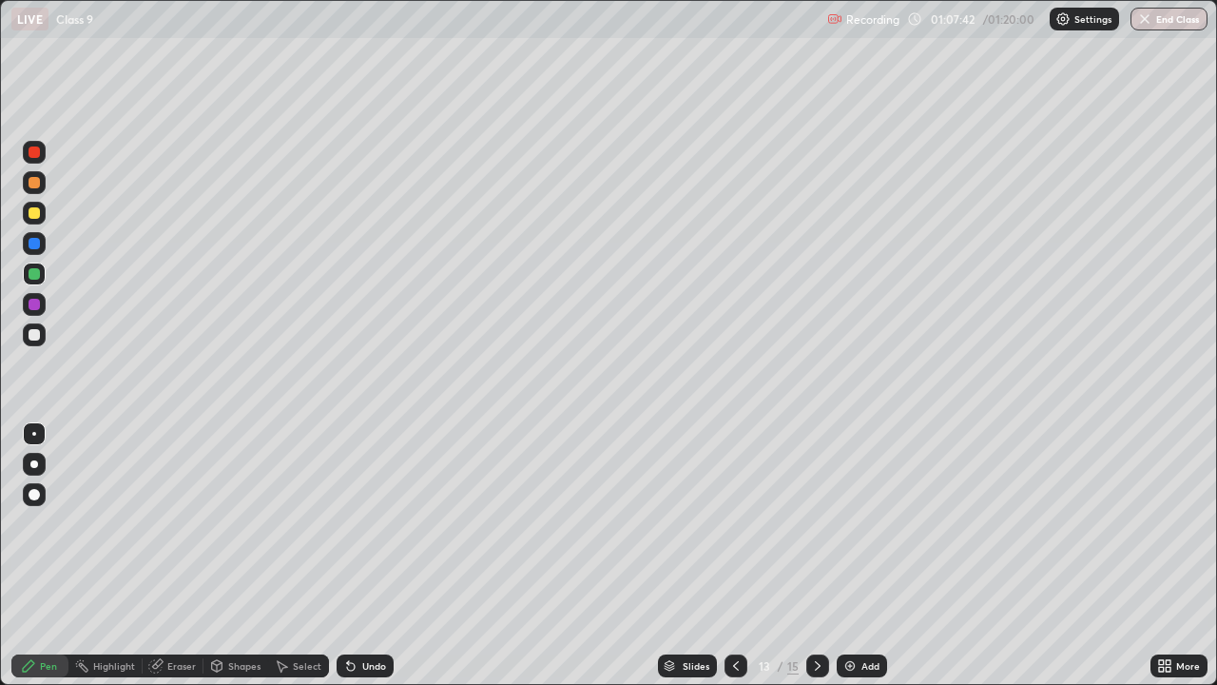
click at [850, 555] on img at bounding box center [849, 665] width 15 height 15
click at [173, 555] on div "Eraser" at bounding box center [181, 666] width 29 height 10
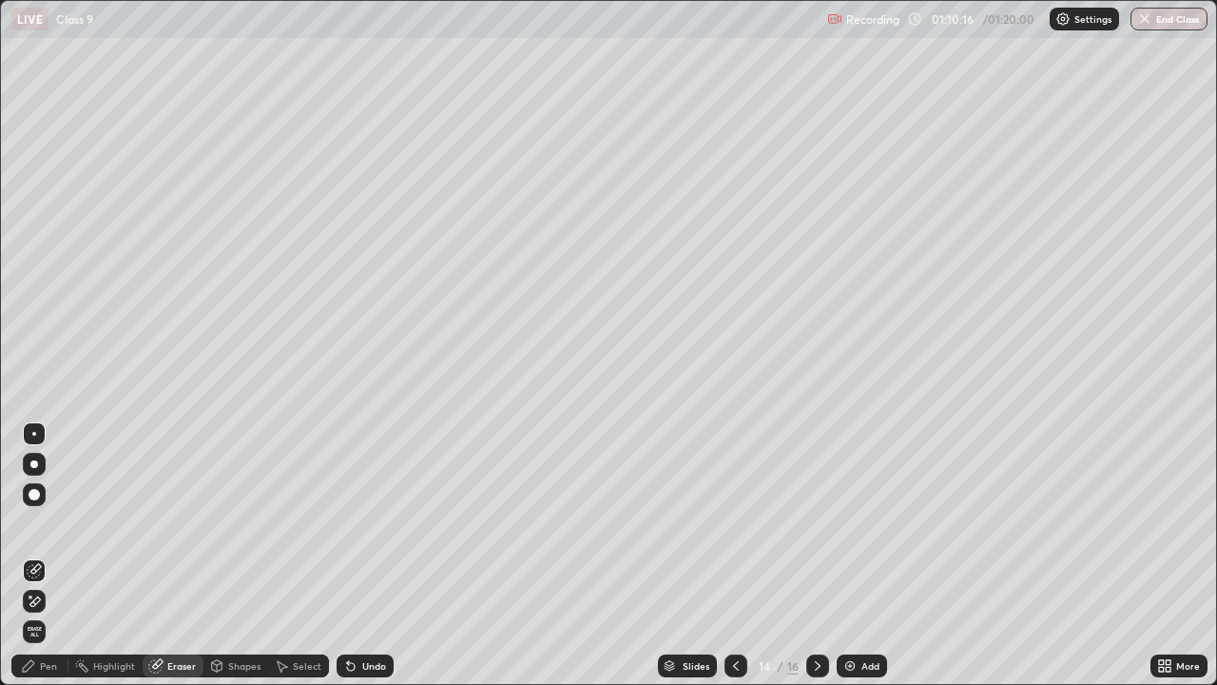
click at [52, 555] on div "Pen" at bounding box center [48, 666] width 17 height 10
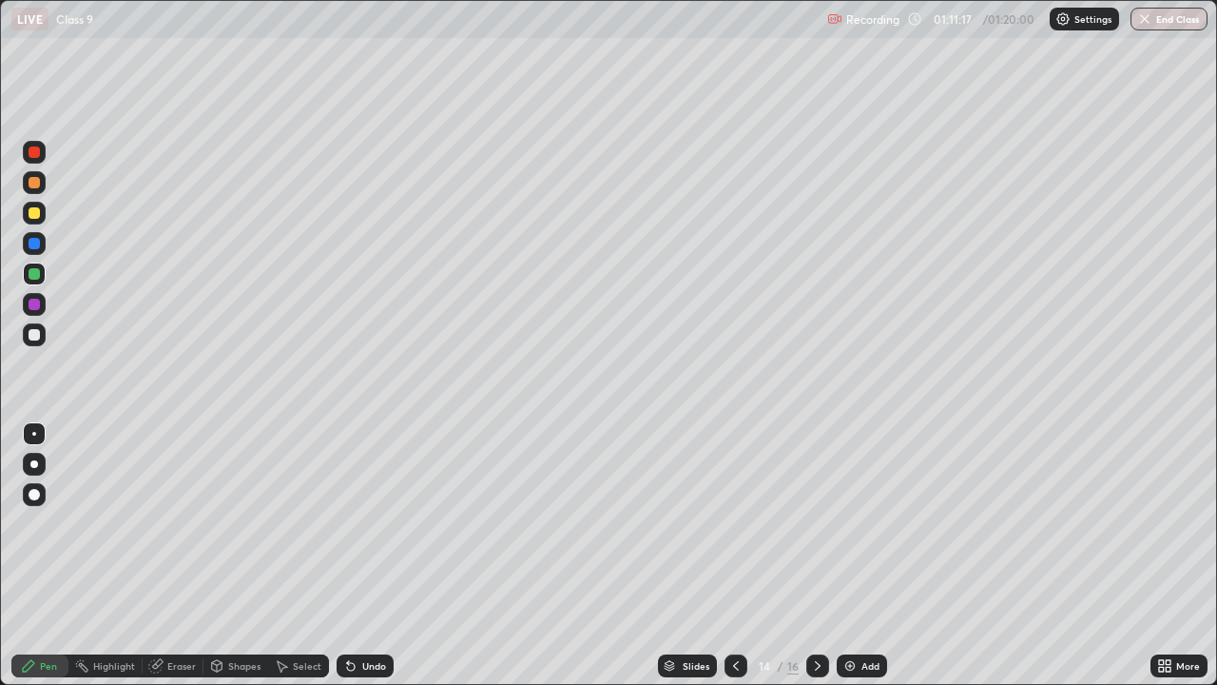
click at [1145, 21] on img "button" at bounding box center [1144, 18] width 15 height 15
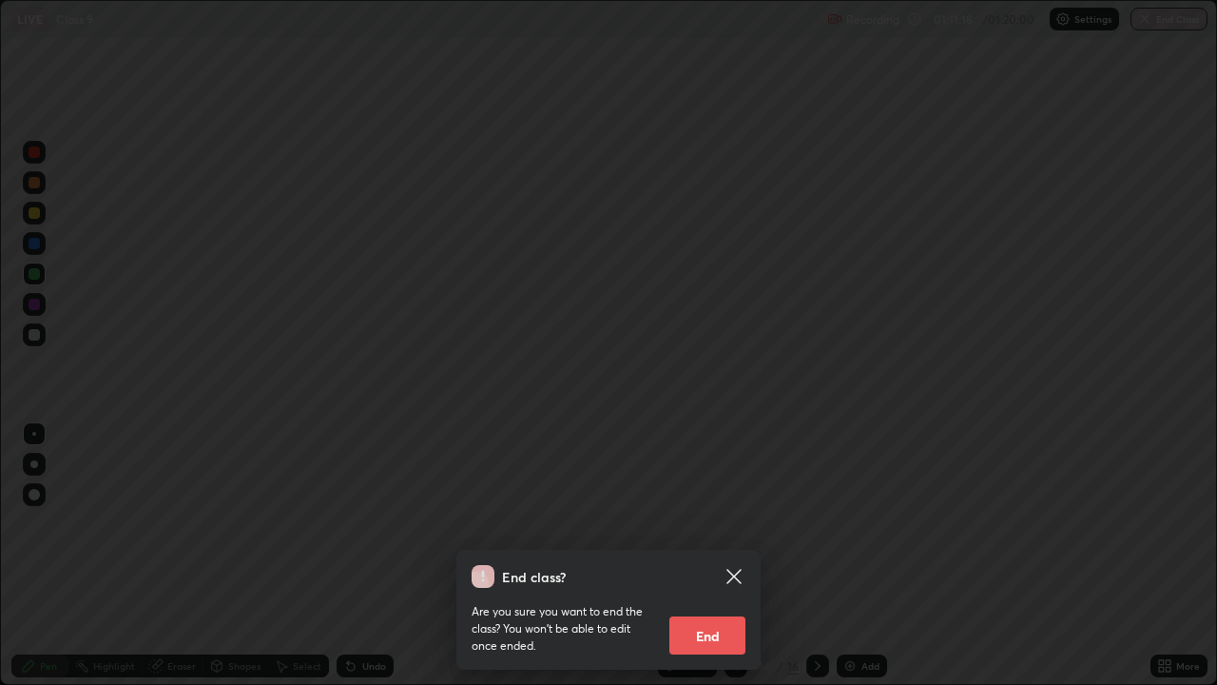
click at [705, 555] on button "End" at bounding box center [707, 635] width 76 height 38
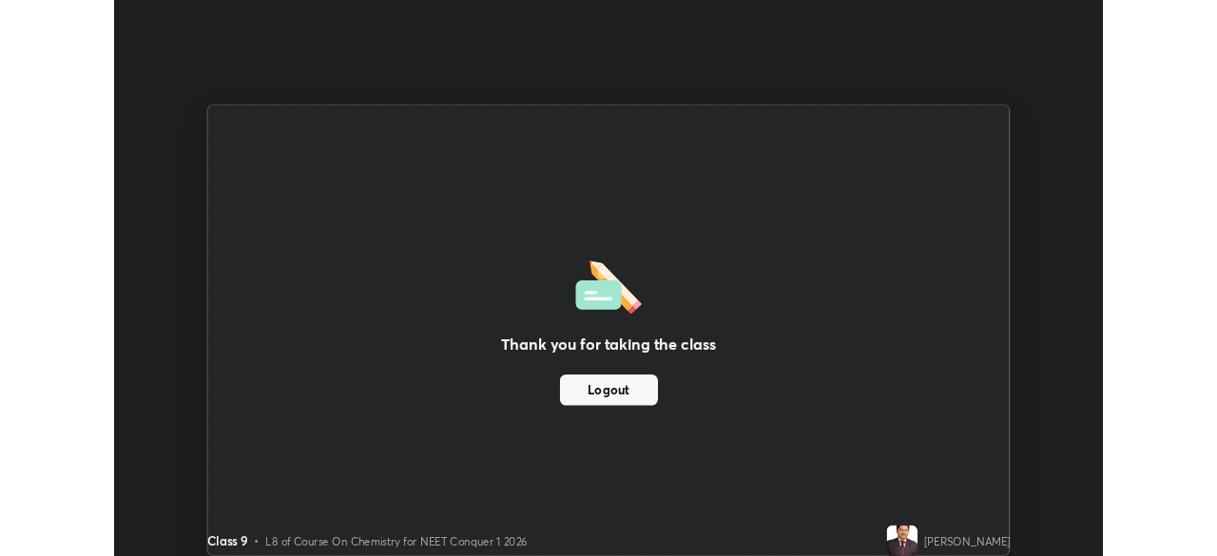
scroll to position [94524, 93863]
